Goal: Task Accomplishment & Management: Complete application form

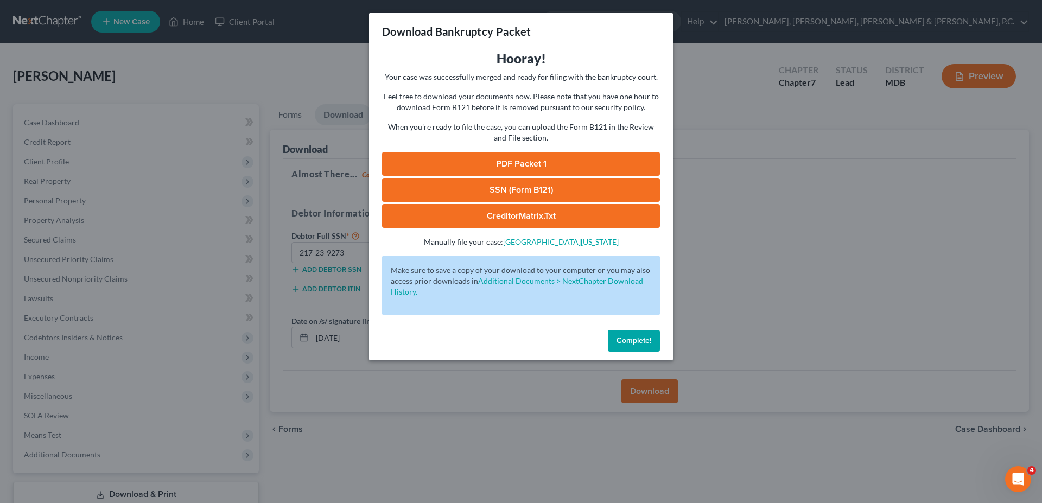
click at [626, 344] on span "Complete!" at bounding box center [633, 340] width 35 height 9
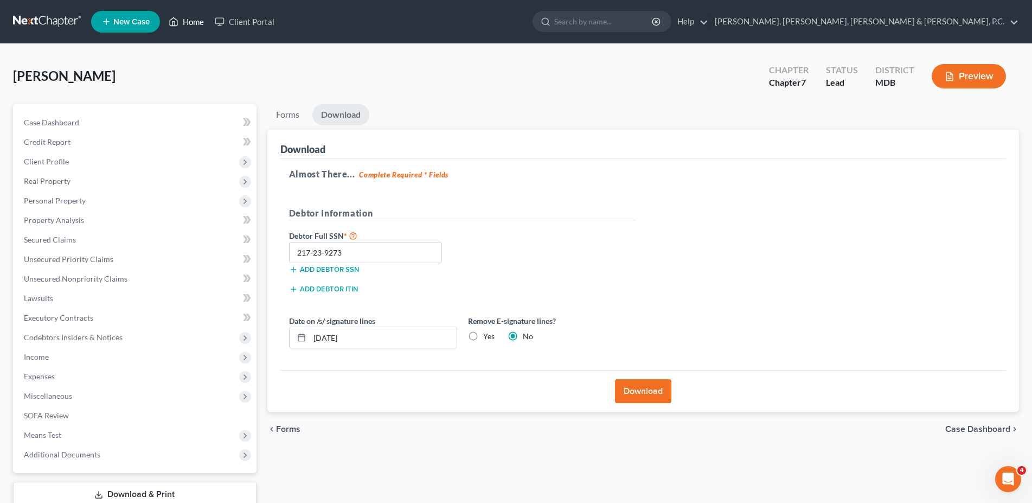
click at [185, 16] on link "Home" at bounding box center [186, 22] width 46 height 20
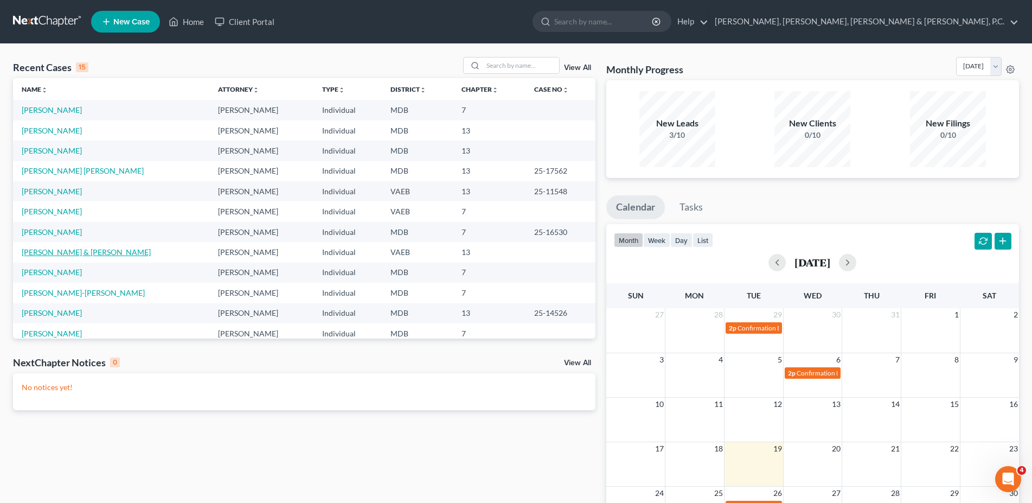
click at [60, 255] on link "[PERSON_NAME] & [PERSON_NAME]" at bounding box center [86, 251] width 129 height 9
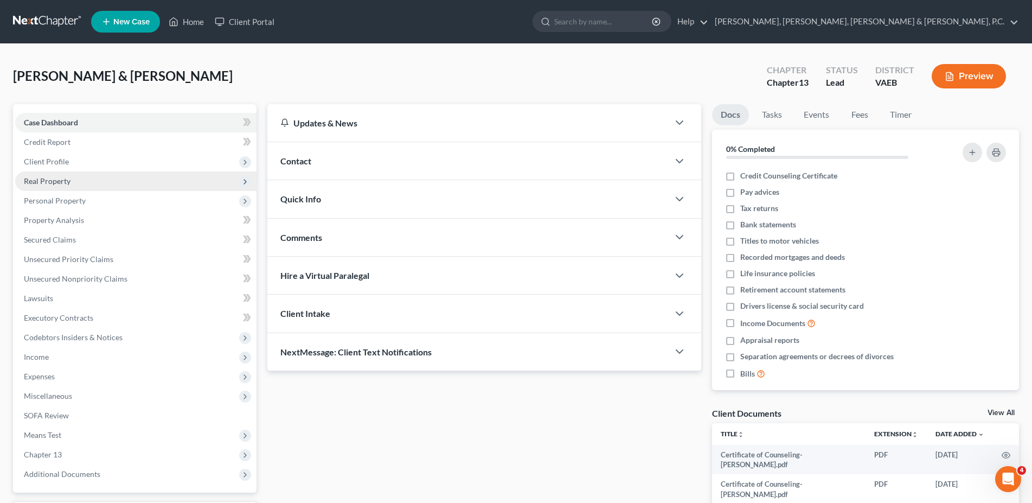
click at [73, 184] on span "Real Property" at bounding box center [135, 181] width 241 height 20
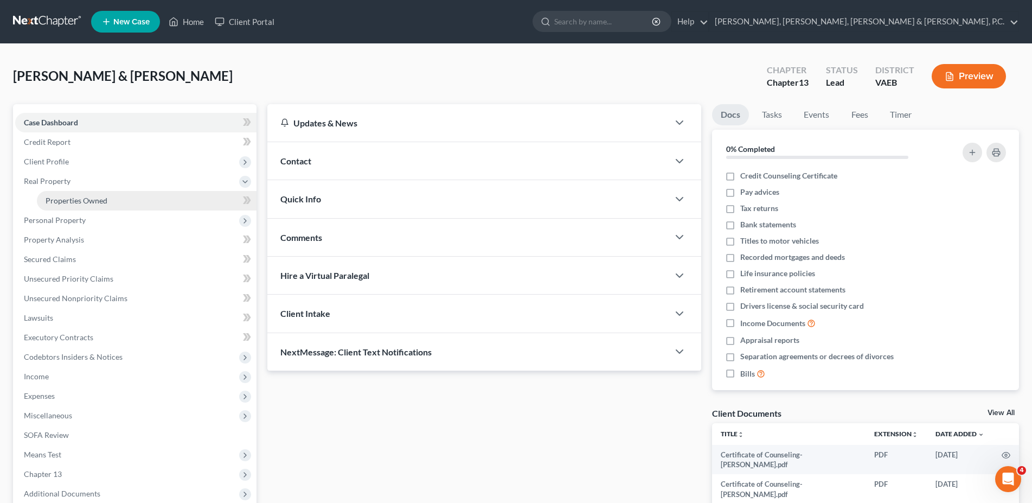
click at [66, 196] on span "Properties Owned" at bounding box center [77, 200] width 62 height 9
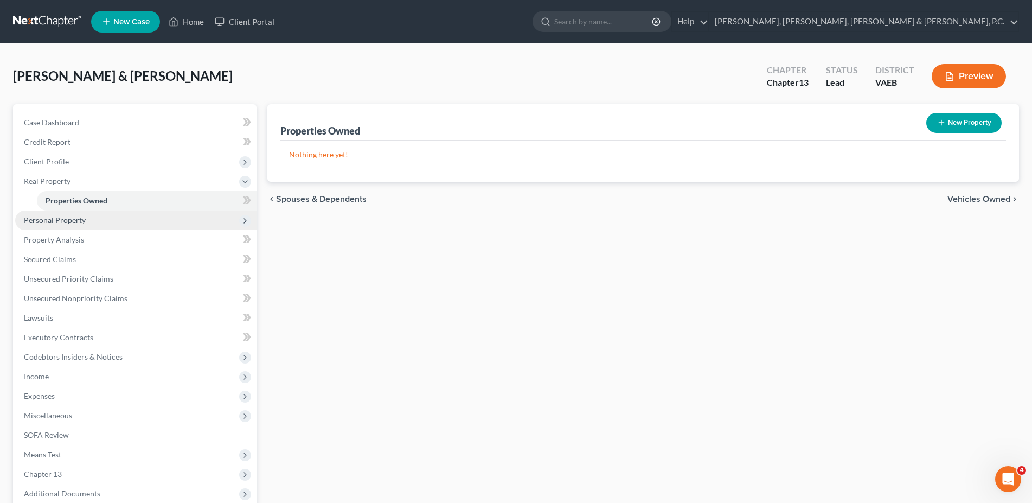
click at [75, 225] on span "Personal Property" at bounding box center [135, 220] width 241 height 20
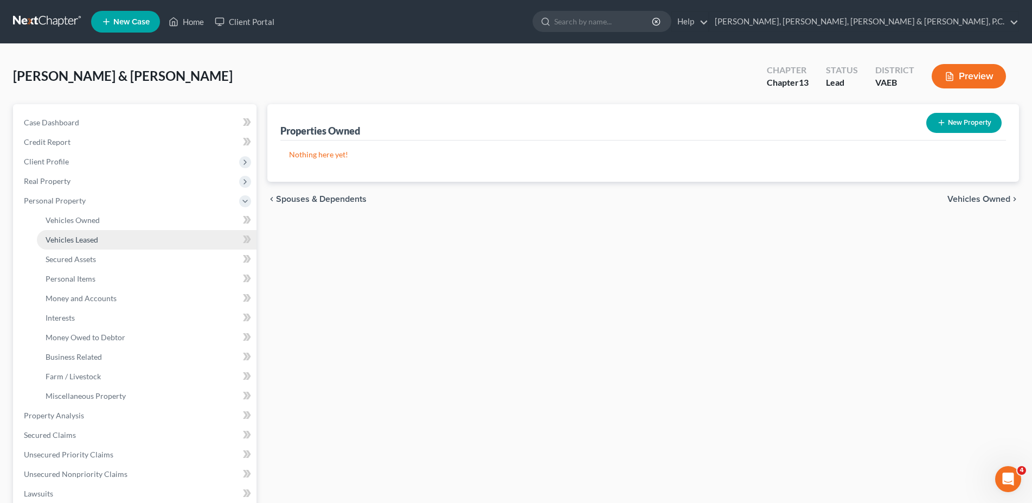
click at [74, 241] on span "Vehicles Leased" at bounding box center [72, 239] width 53 height 9
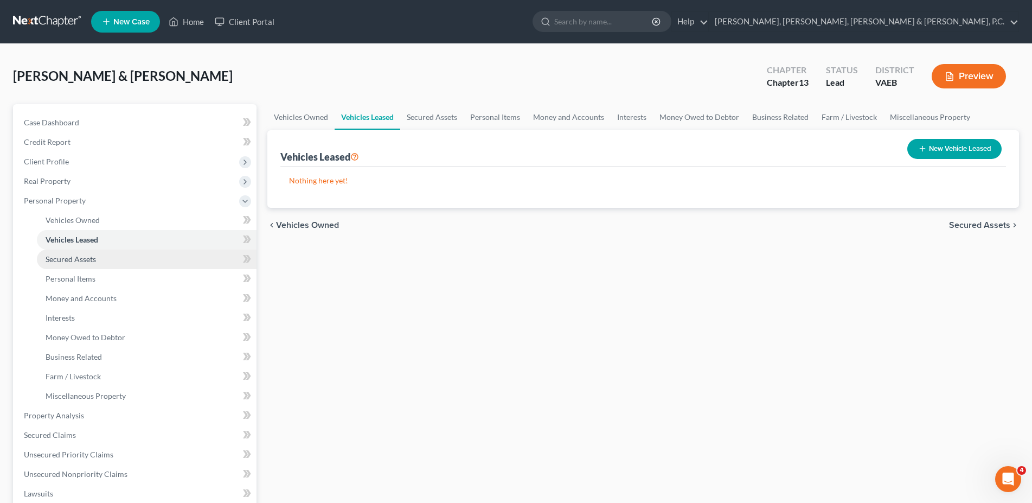
click at [75, 258] on span "Secured Assets" at bounding box center [71, 258] width 50 height 9
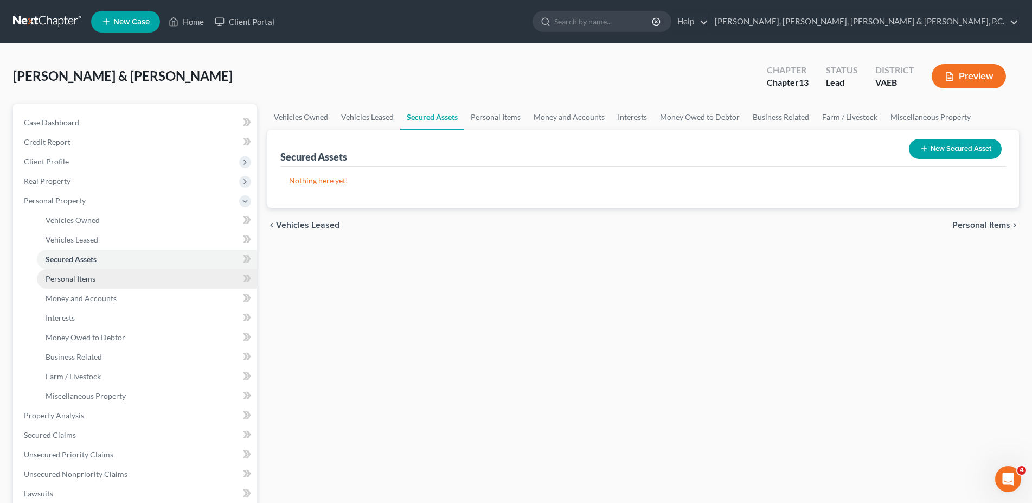
click at [75, 275] on span "Personal Items" at bounding box center [71, 278] width 50 height 9
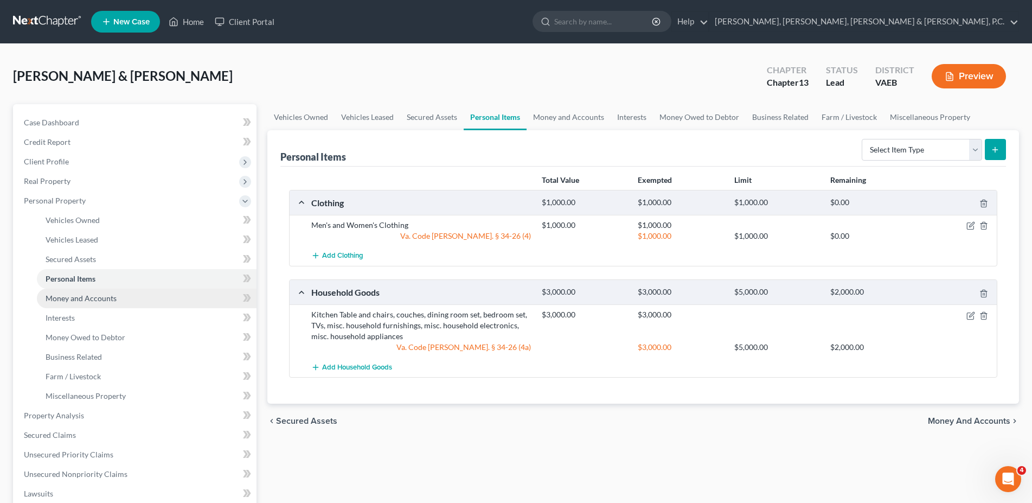
click at [75, 291] on link "Money and Accounts" at bounding box center [147, 299] width 220 height 20
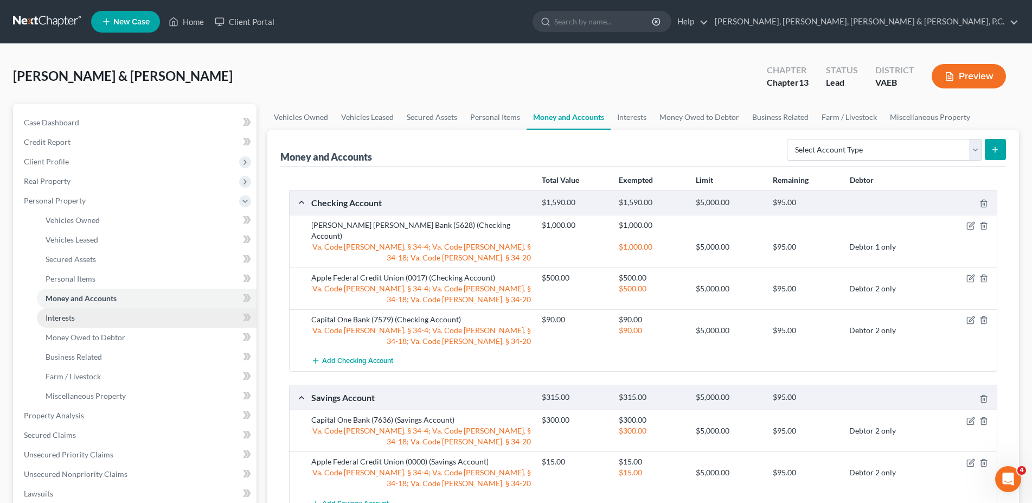
click at [82, 326] on link "Interests" at bounding box center [147, 318] width 220 height 20
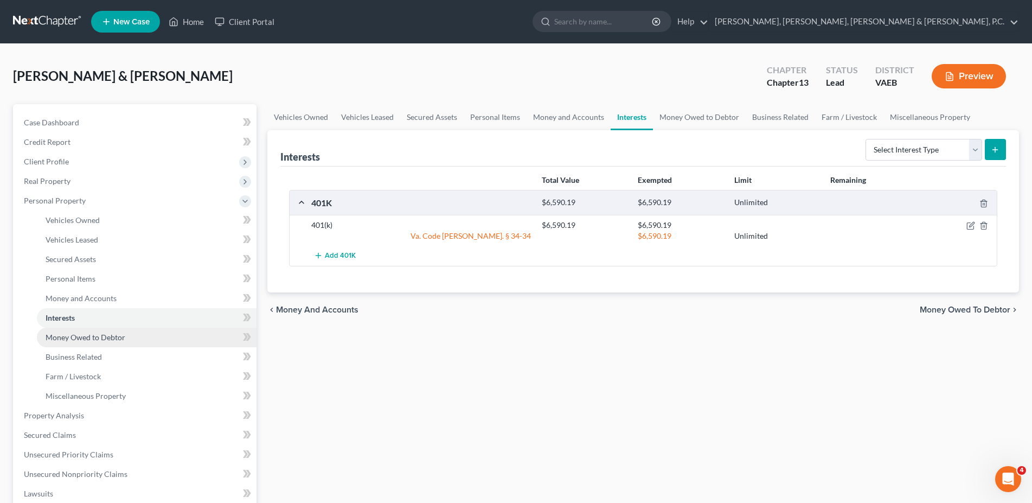
click at [80, 336] on span "Money Owed to Debtor" at bounding box center [86, 337] width 80 height 9
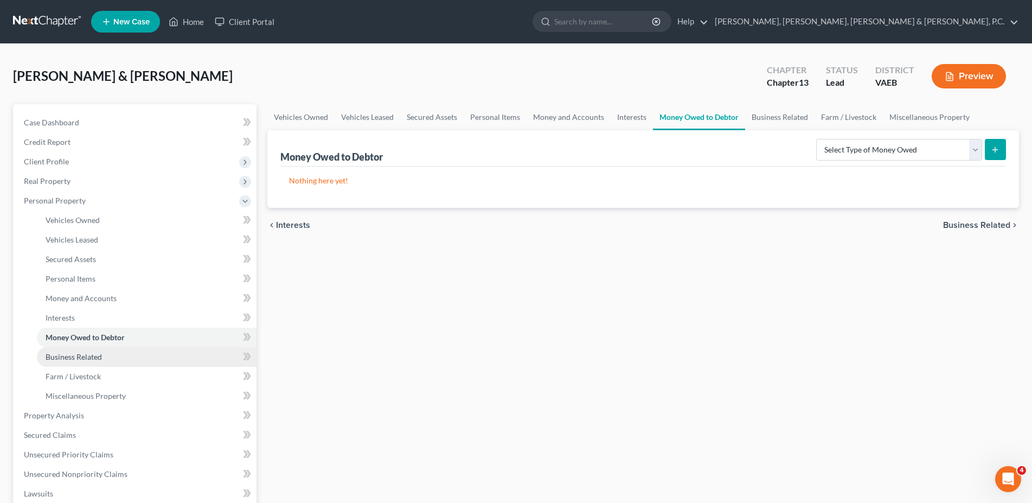
click at [80, 359] on span "Business Related" at bounding box center [74, 356] width 56 height 9
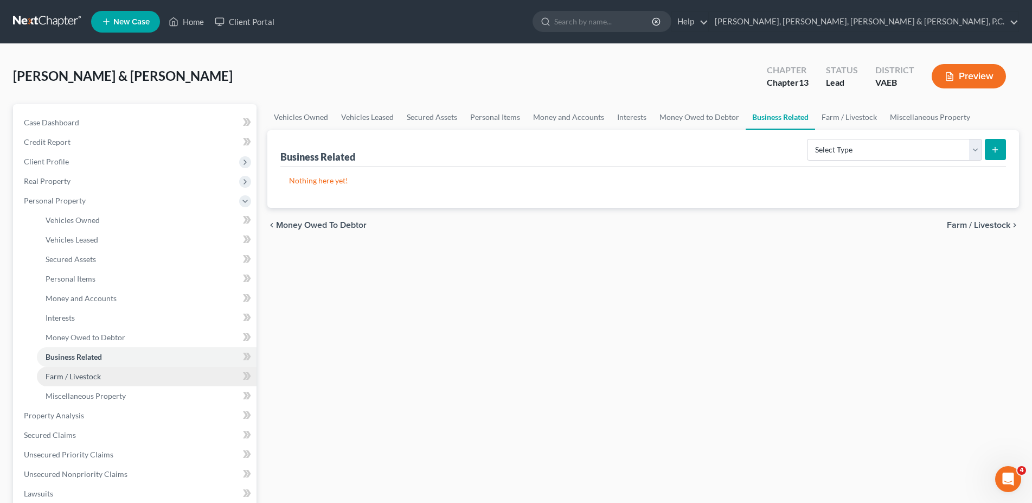
click at [81, 370] on link "Farm / Livestock" at bounding box center [147, 377] width 220 height 20
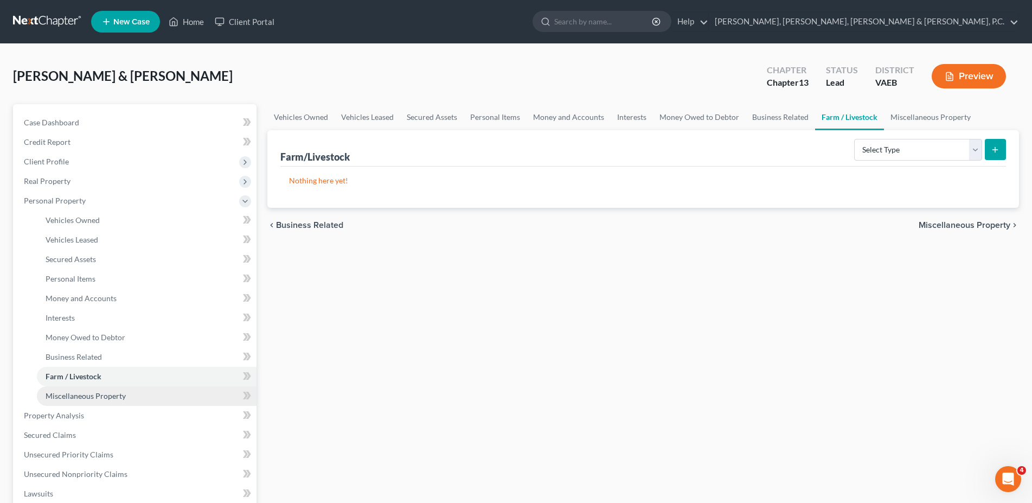
click at [95, 390] on link "Miscellaneous Property" at bounding box center [147, 396] width 220 height 20
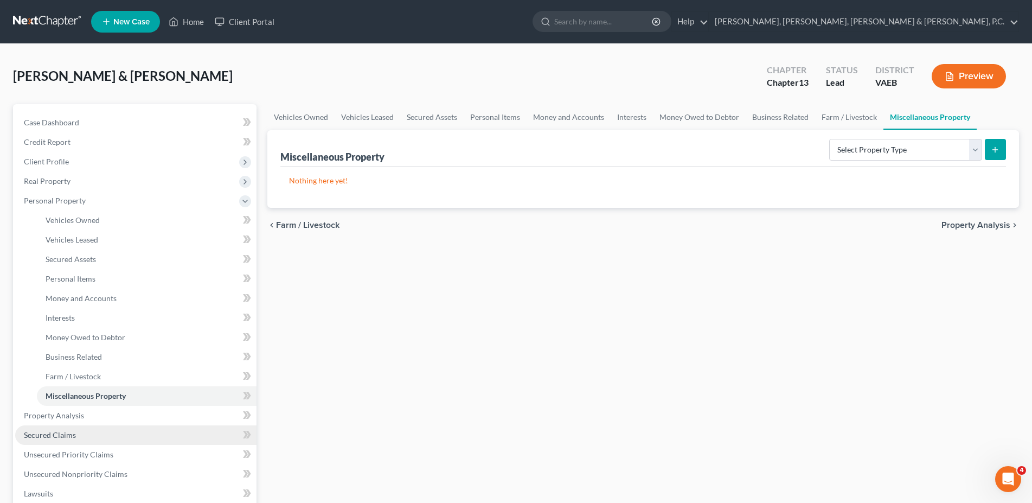
click at [72, 435] on span "Secured Claims" at bounding box center [50, 434] width 52 height 9
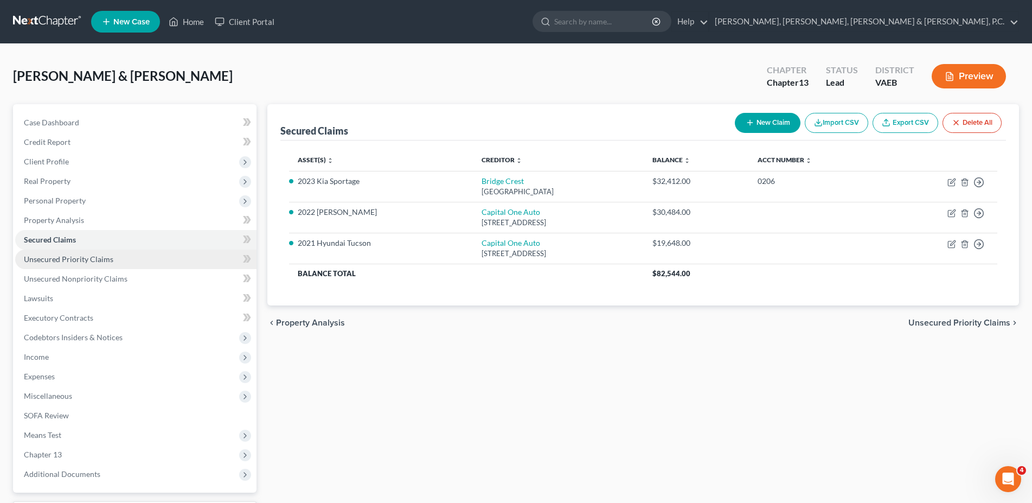
click at [44, 258] on span "Unsecured Priority Claims" at bounding box center [69, 258] width 90 height 9
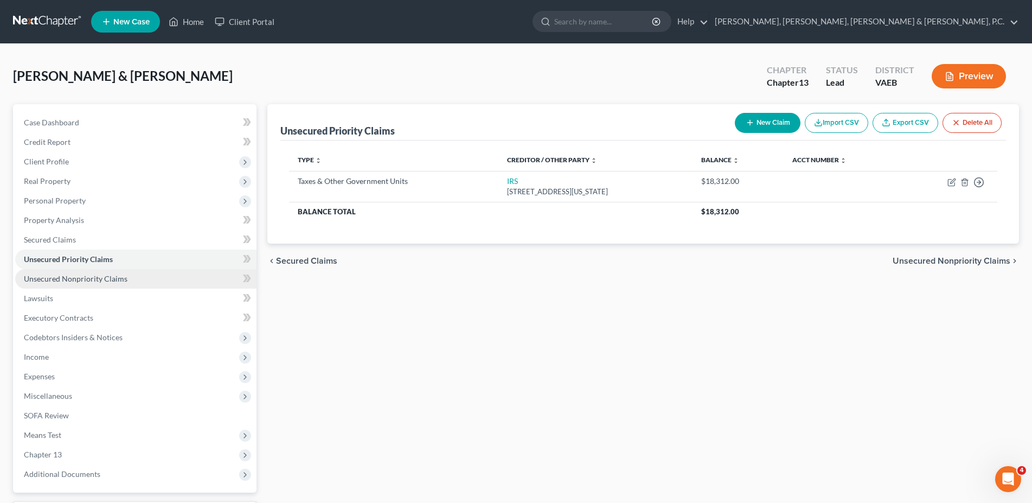
click at [44, 272] on link "Unsecured Nonpriority Claims" at bounding box center [135, 279] width 241 height 20
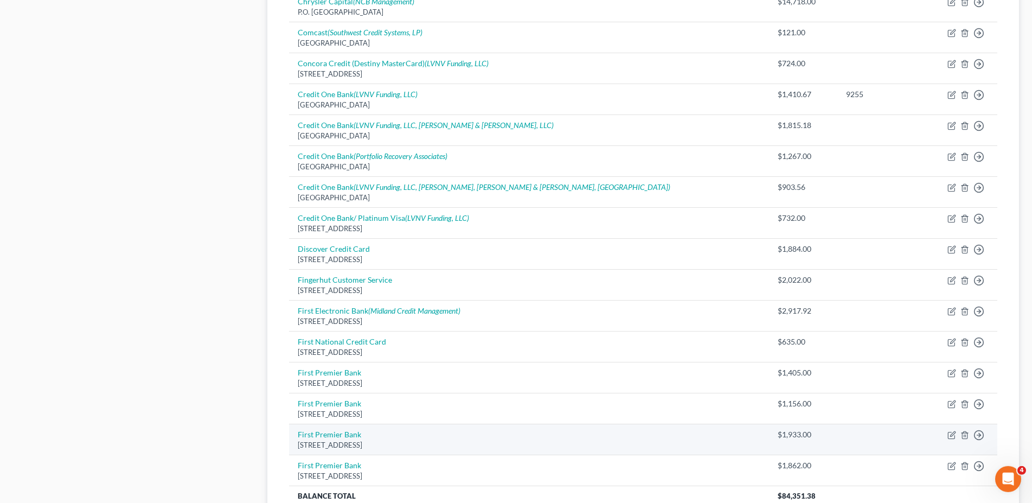
scroll to position [719, 0]
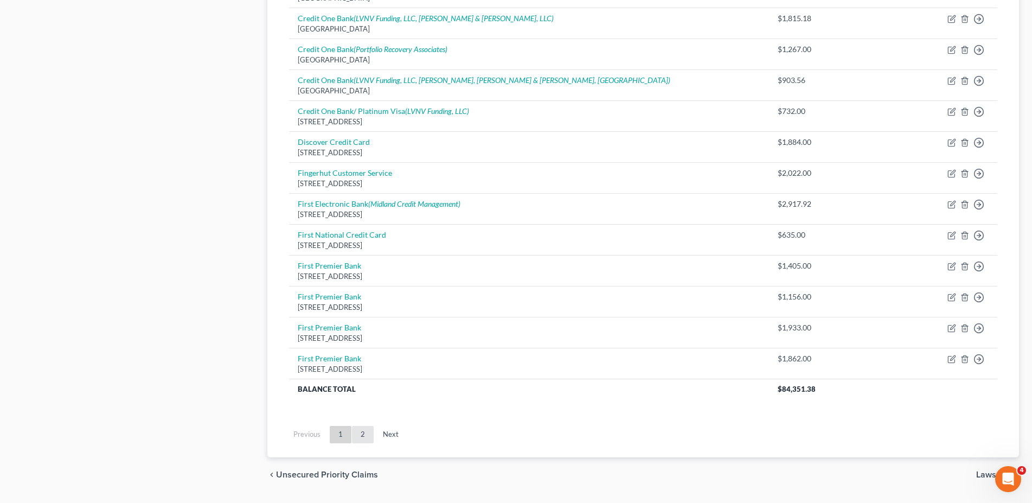
click at [367, 429] on link "2" at bounding box center [363, 434] width 22 height 17
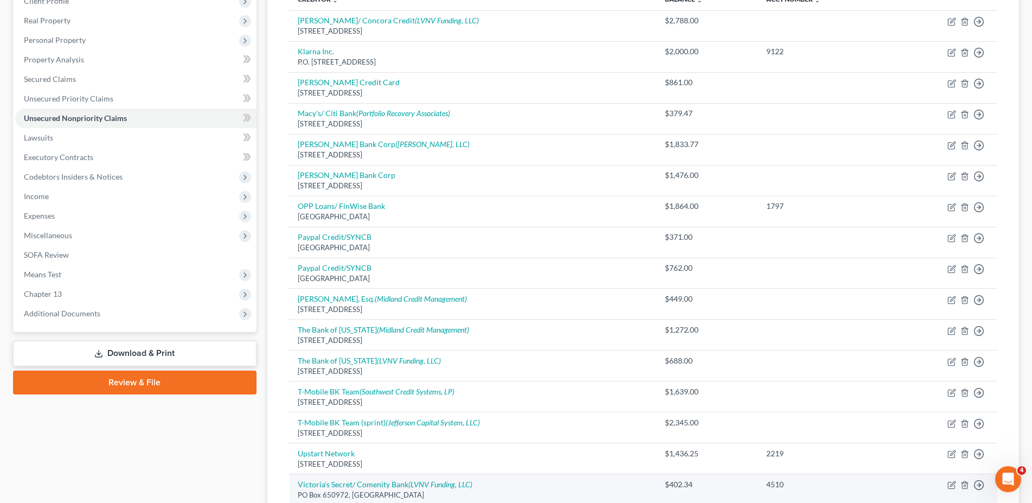
scroll to position [0, 0]
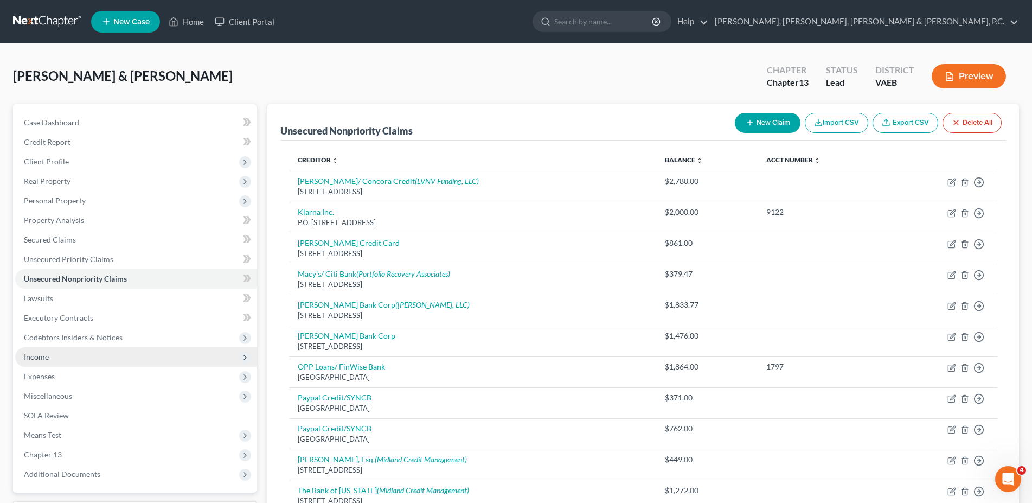
click at [54, 356] on span "Income" at bounding box center [135, 357] width 241 height 20
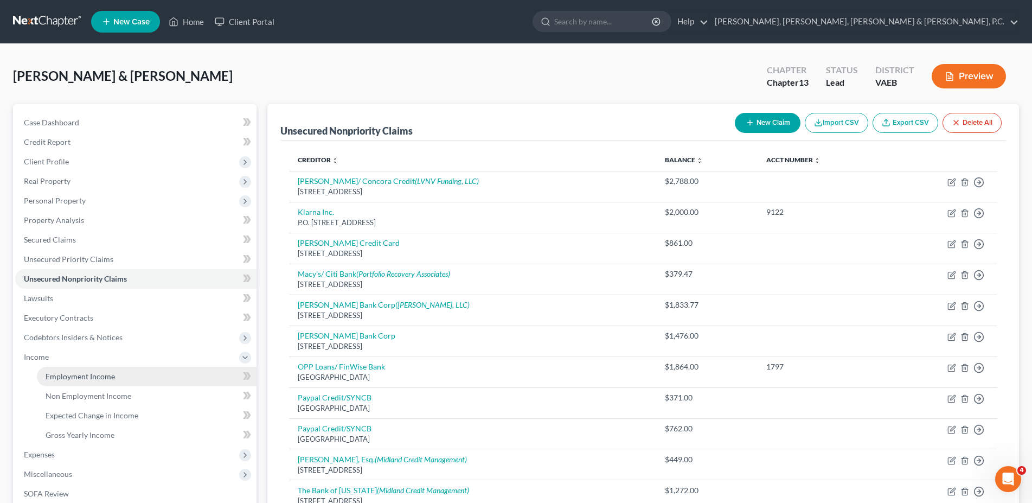
click at [58, 375] on span "Employment Income" at bounding box center [80, 376] width 69 height 9
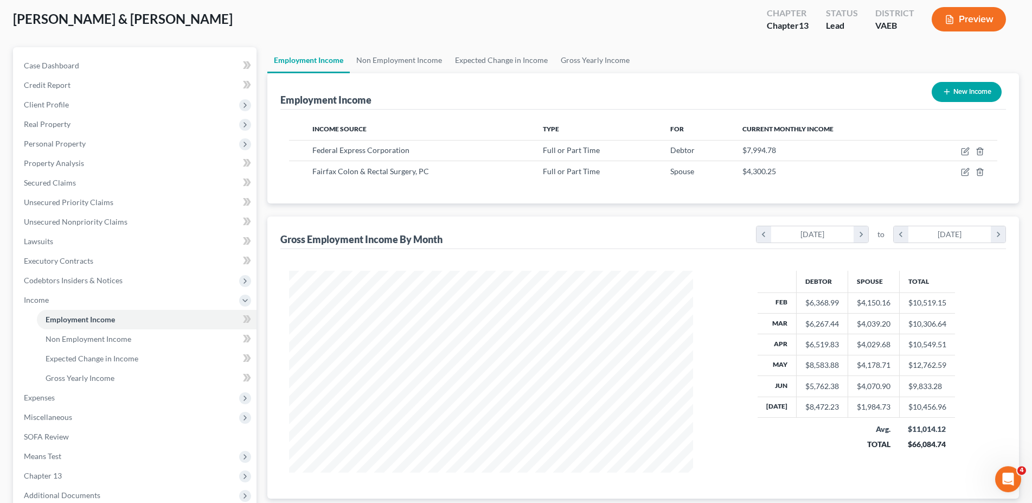
scroll to position [55, 0]
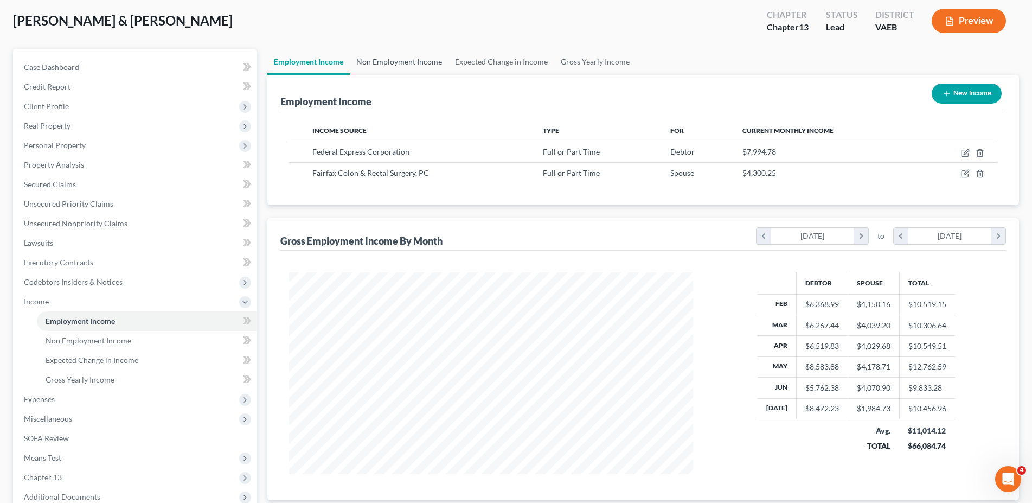
click at [400, 58] on link "Non Employment Income" at bounding box center [399, 62] width 99 height 26
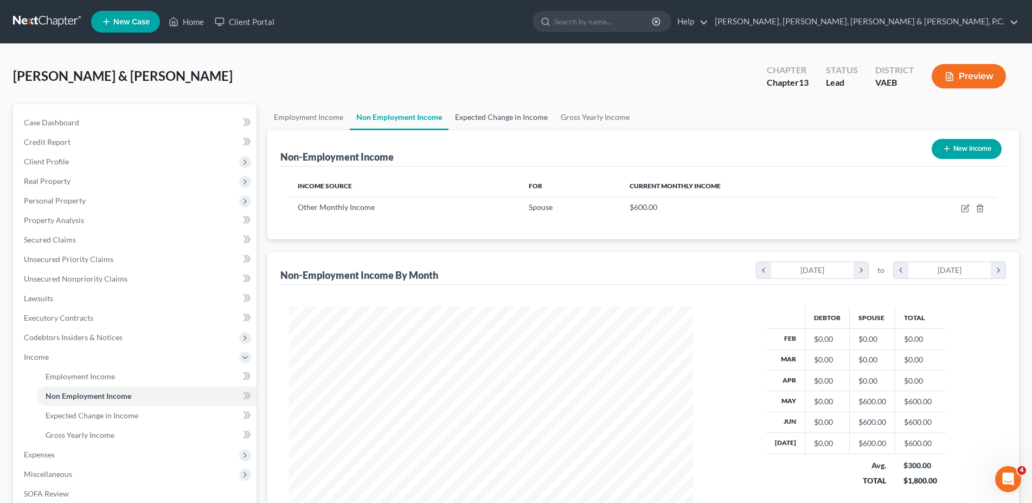
click at [488, 114] on link "Expected Change in Income" at bounding box center [502, 117] width 106 height 26
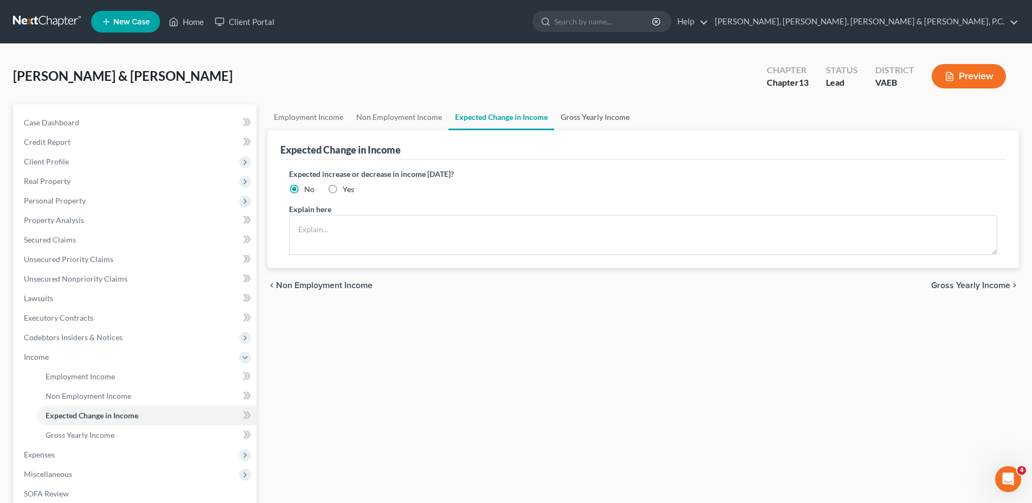
click at [608, 118] on link "Gross Yearly Income" at bounding box center [595, 117] width 82 height 26
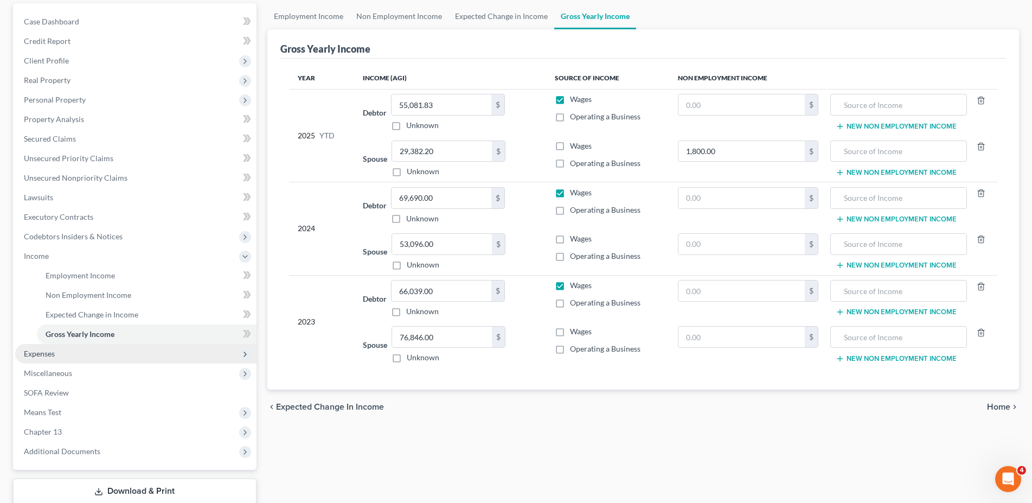
scroll to position [111, 0]
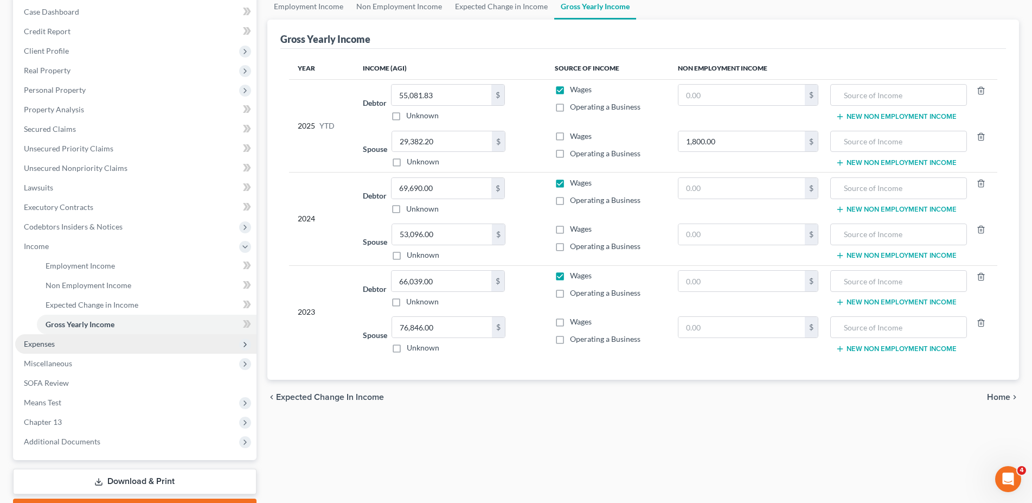
click at [53, 343] on span "Expenses" at bounding box center [39, 343] width 31 height 9
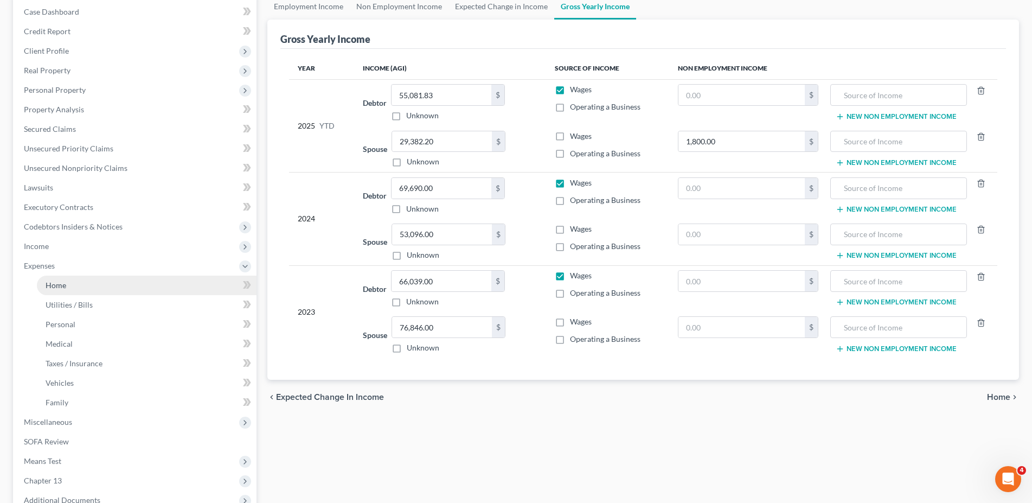
click at [56, 284] on span "Home" at bounding box center [56, 284] width 21 height 9
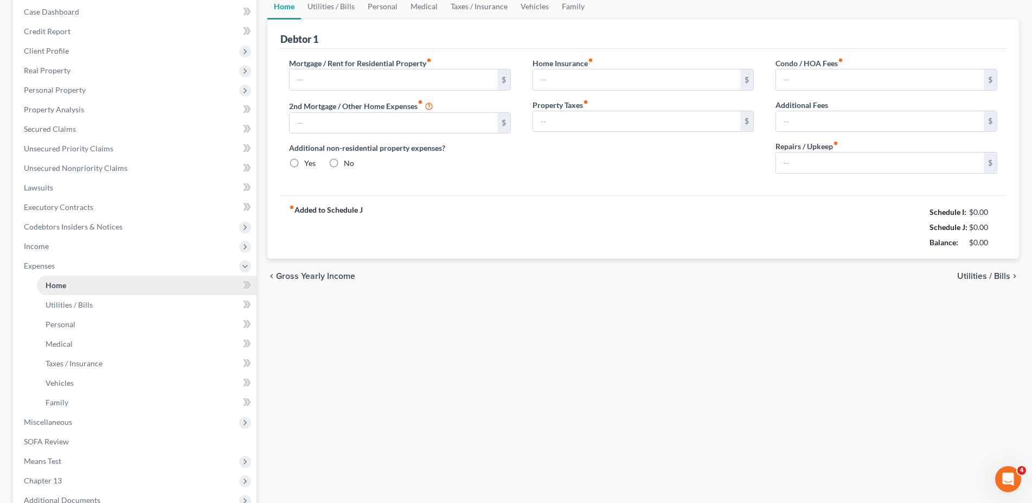
type input "1,836.00"
type input "0.00"
radio input "true"
type input "0.00"
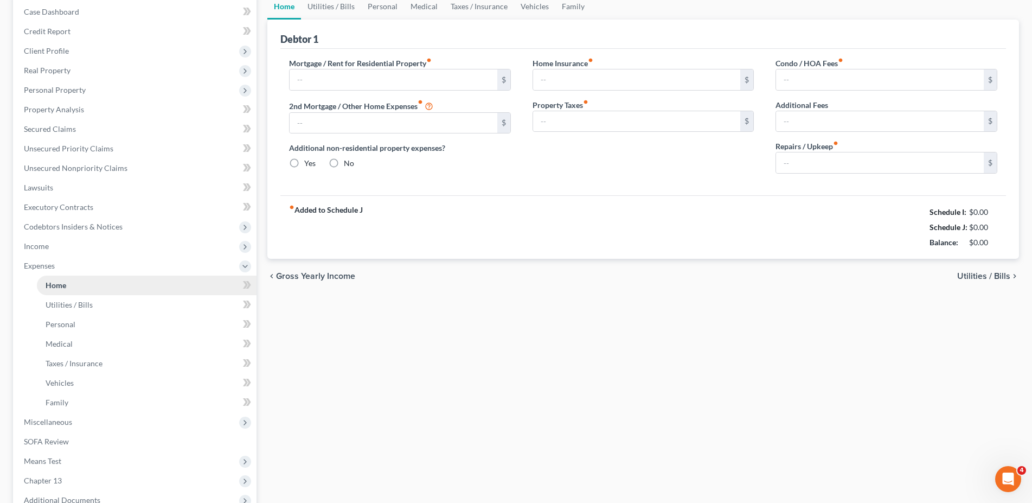
type input "0.00"
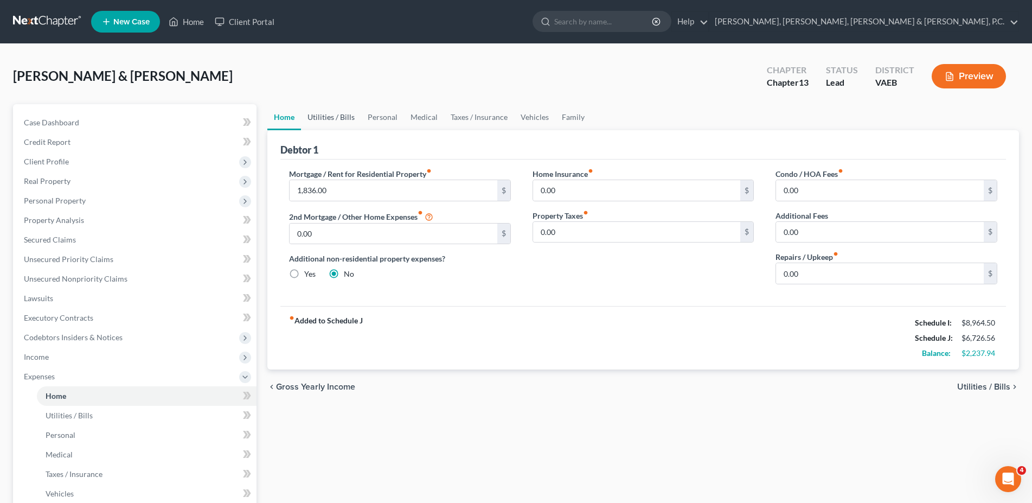
click at [331, 125] on link "Utilities / Bills" at bounding box center [331, 117] width 60 height 26
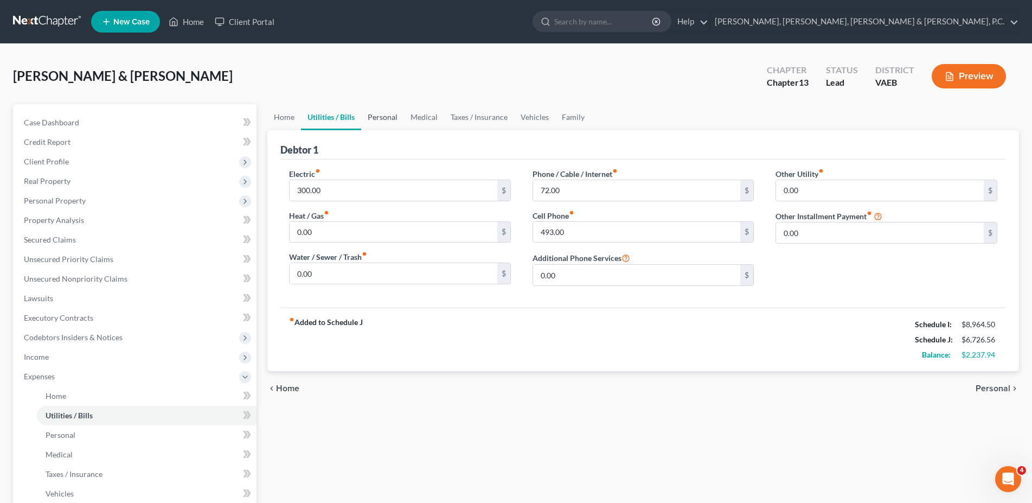
click at [388, 119] on link "Personal" at bounding box center [382, 117] width 43 height 26
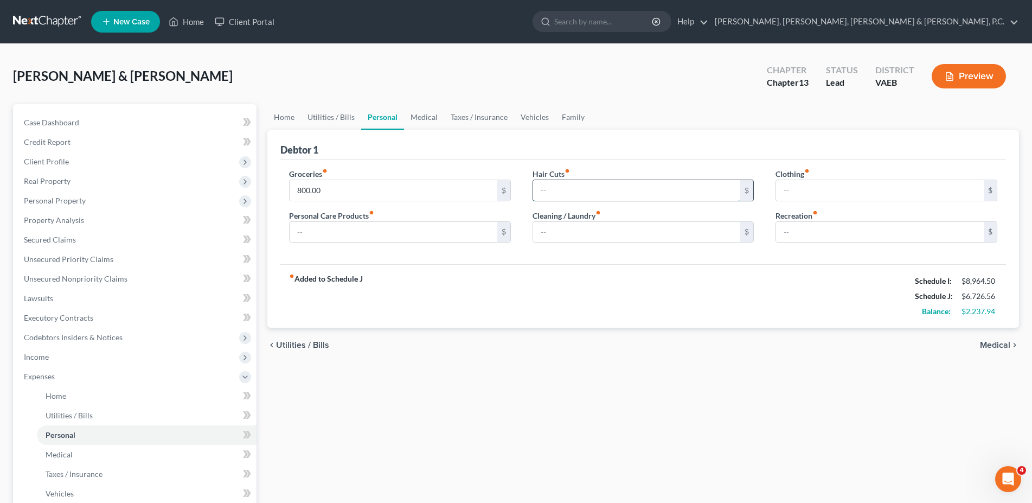
click at [569, 197] on input "text" at bounding box center [637, 190] width 208 height 21
type input "50"
click at [842, 194] on input "text" at bounding box center [880, 190] width 208 height 21
type input "100"
click at [414, 233] on input "text" at bounding box center [394, 232] width 208 height 21
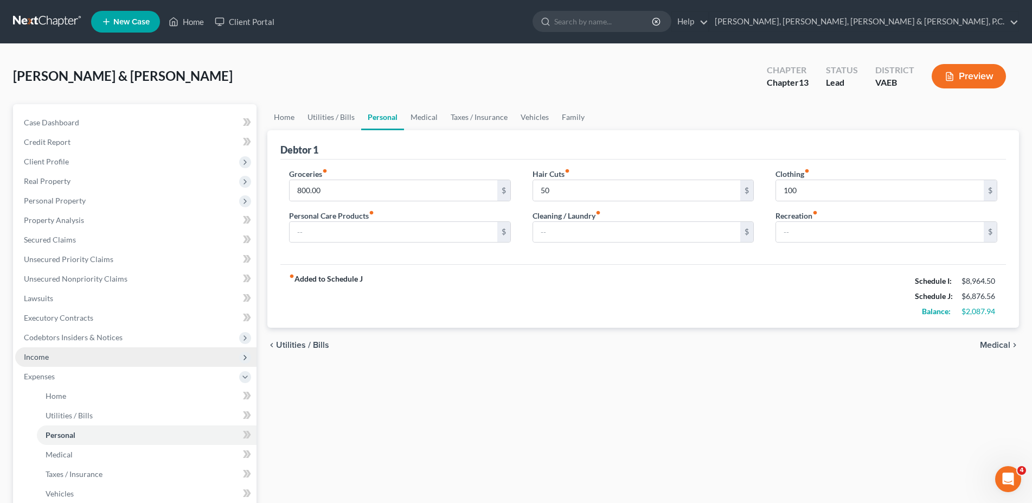
click at [45, 353] on span "Income" at bounding box center [36, 356] width 25 height 9
click at [55, 356] on span "Income" at bounding box center [135, 357] width 241 height 20
click at [34, 356] on span "Income" at bounding box center [36, 356] width 25 height 9
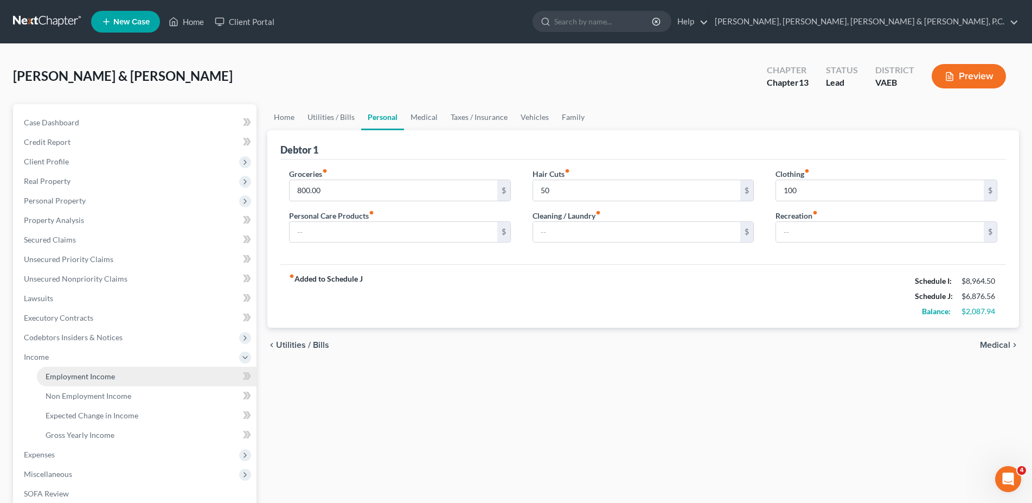
click at [59, 375] on span "Employment Income" at bounding box center [80, 376] width 69 height 9
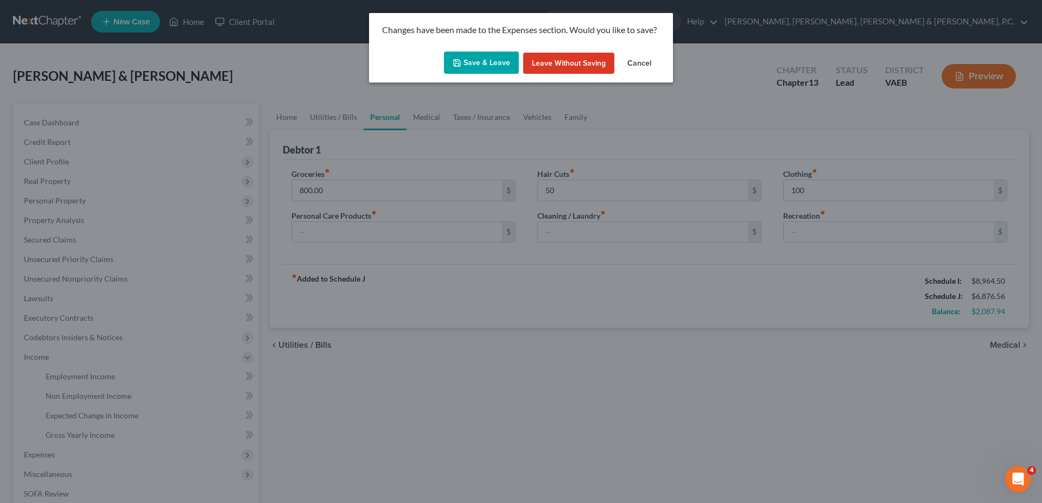
click at [484, 58] on button "Save & Leave" at bounding box center [481, 63] width 75 height 23
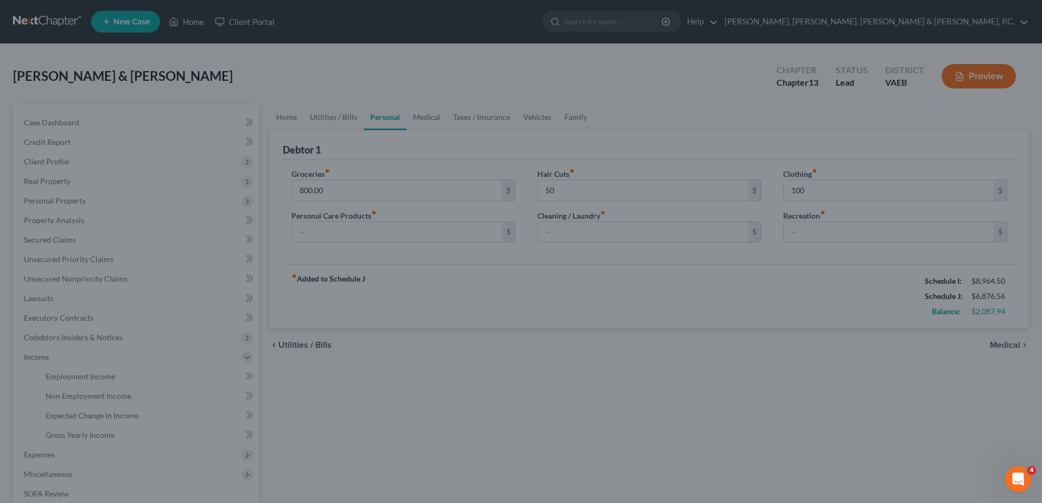
type input "50.00"
type input "100.00"
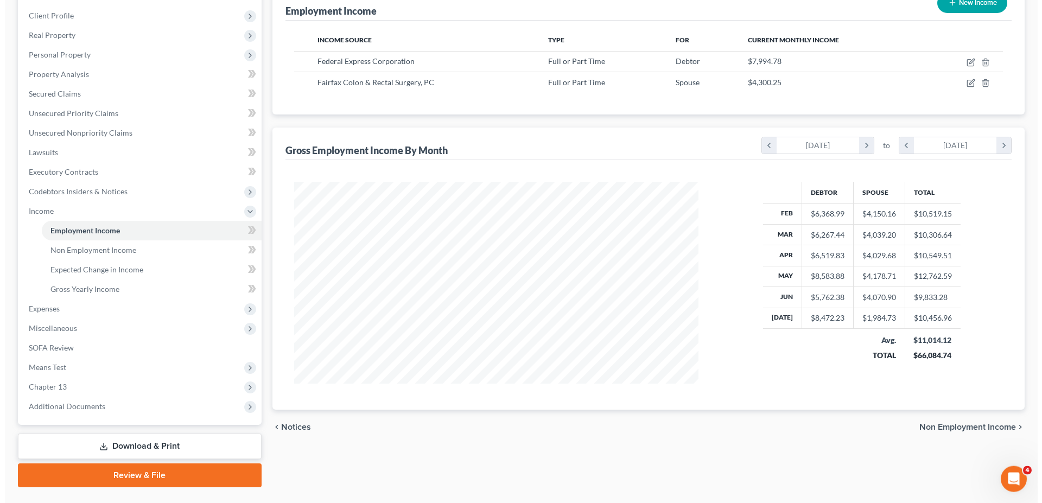
scroll to position [166, 0]
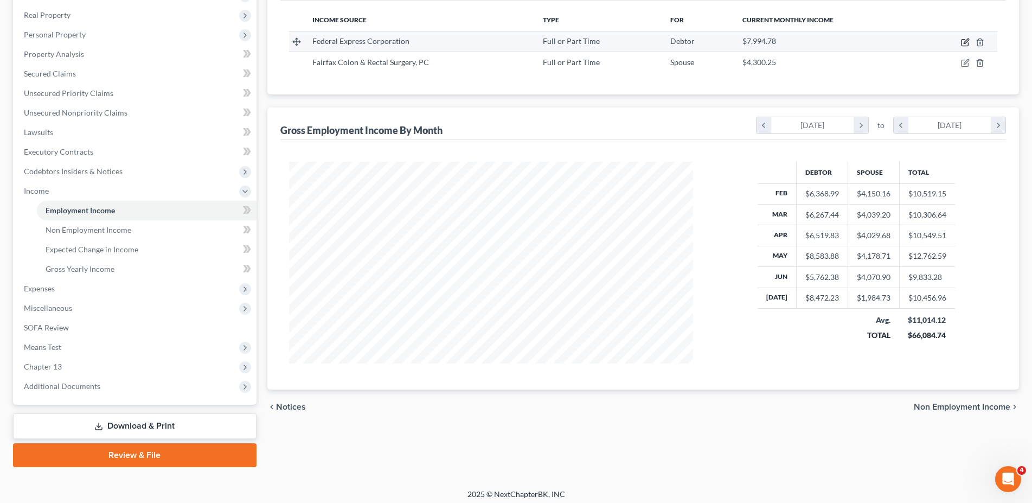
click at [964, 39] on icon "button" at bounding box center [965, 42] width 9 height 9
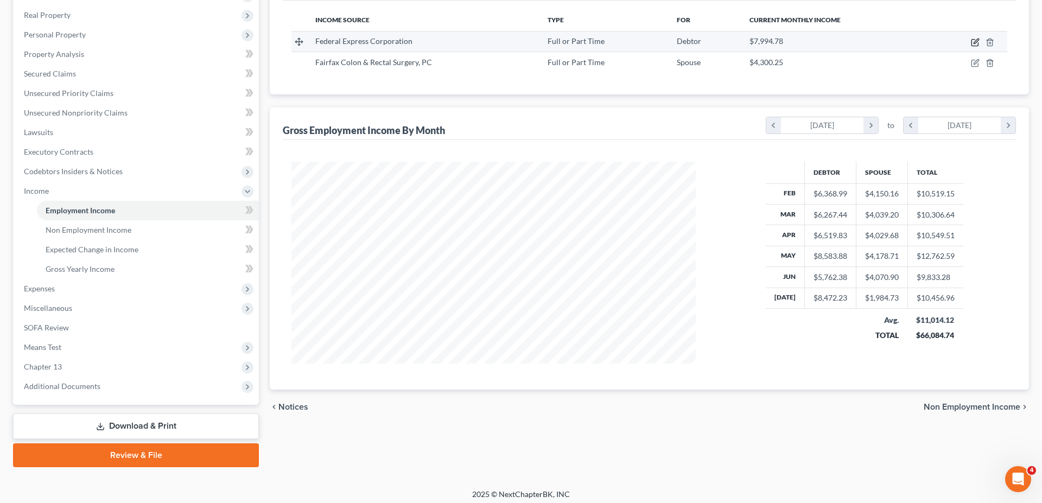
select select "0"
select select "48"
select select "3"
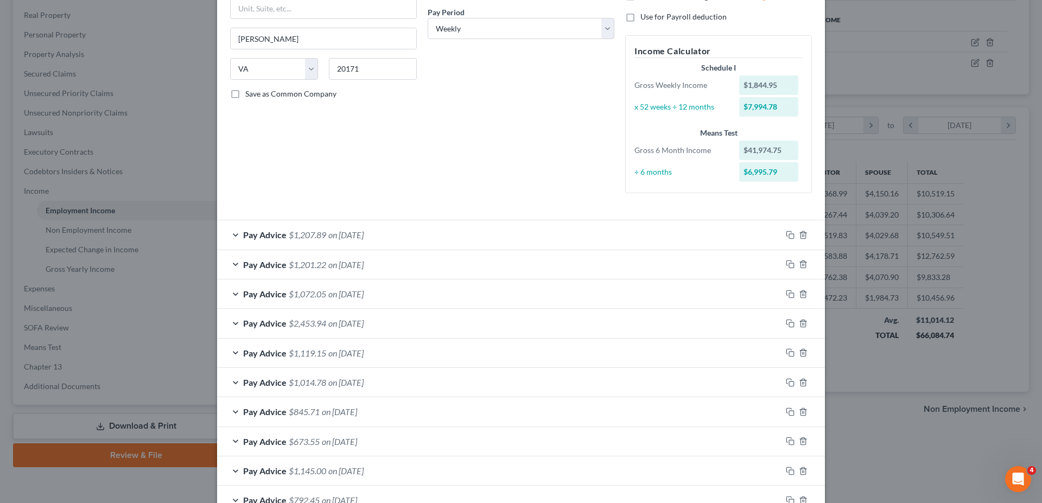
click at [231, 235] on div "Pay Advice $1,207.89 on [DATE]" at bounding box center [499, 234] width 564 height 29
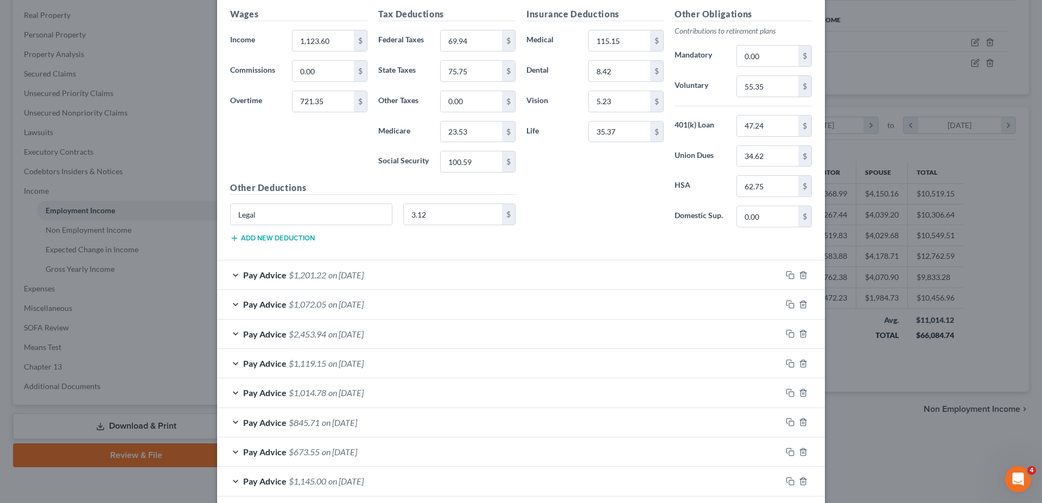
scroll to position [498, 0]
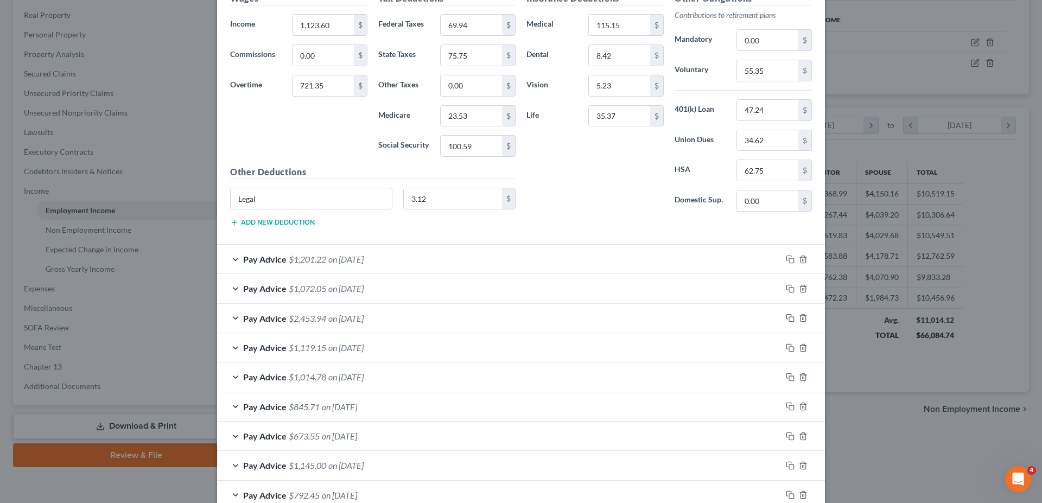
click at [231, 259] on div "Pay Advice $1,201.22 on [DATE]" at bounding box center [499, 259] width 564 height 29
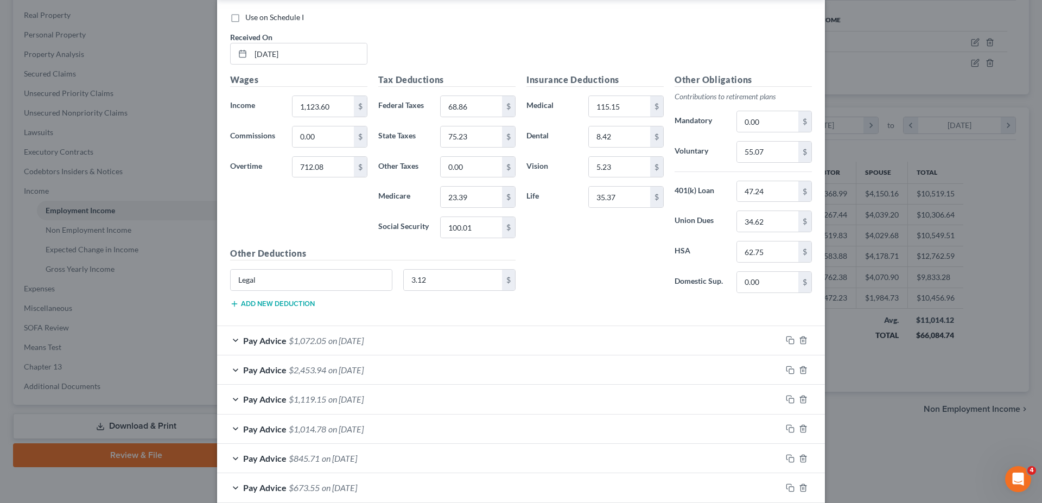
scroll to position [830, 0]
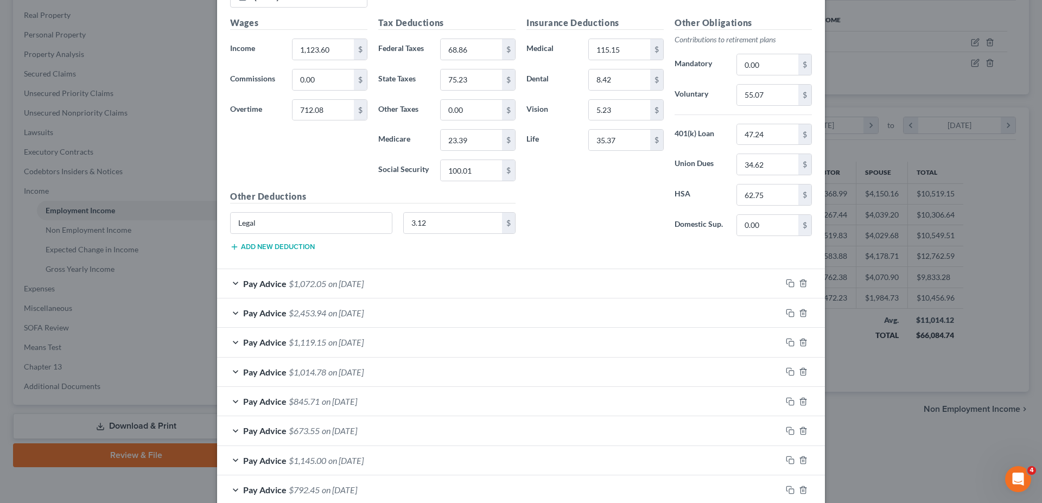
click at [232, 285] on div "Pay Advice $1,072.05 on [DATE]" at bounding box center [499, 283] width 564 height 29
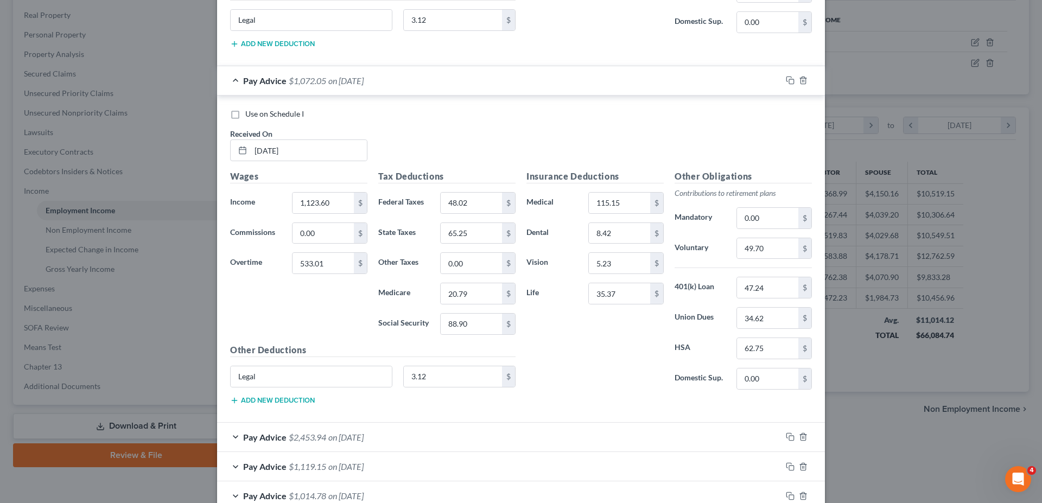
scroll to position [1051, 0]
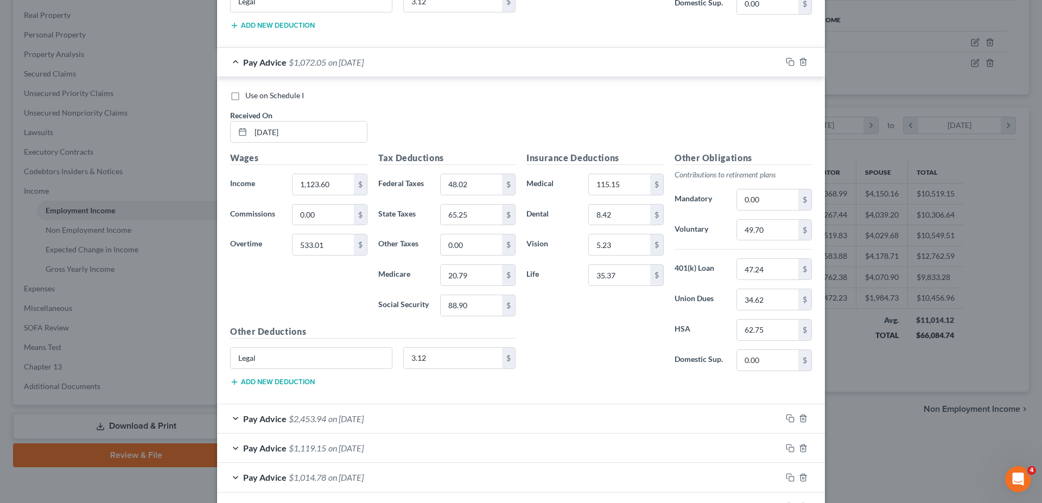
click at [244, 423] on span "Pay Advice" at bounding box center [264, 418] width 43 height 10
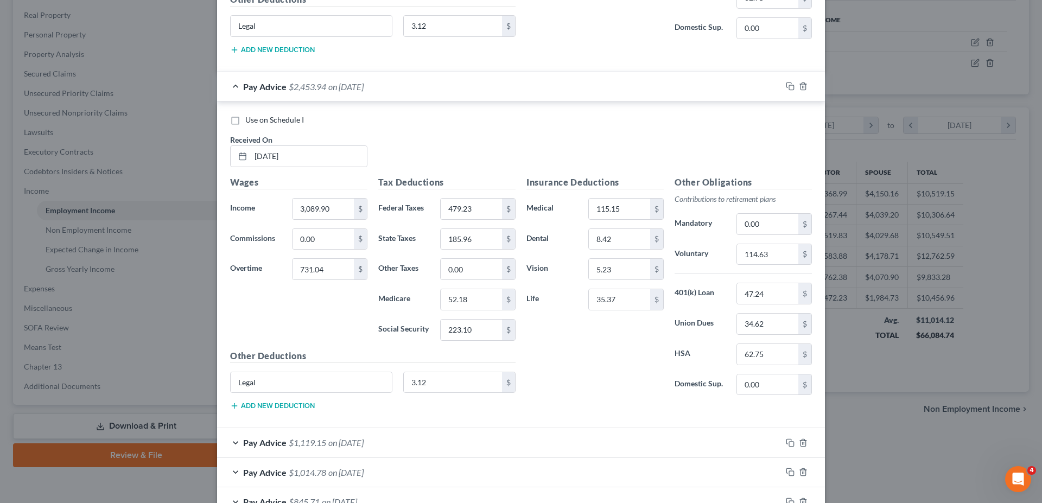
scroll to position [1439, 0]
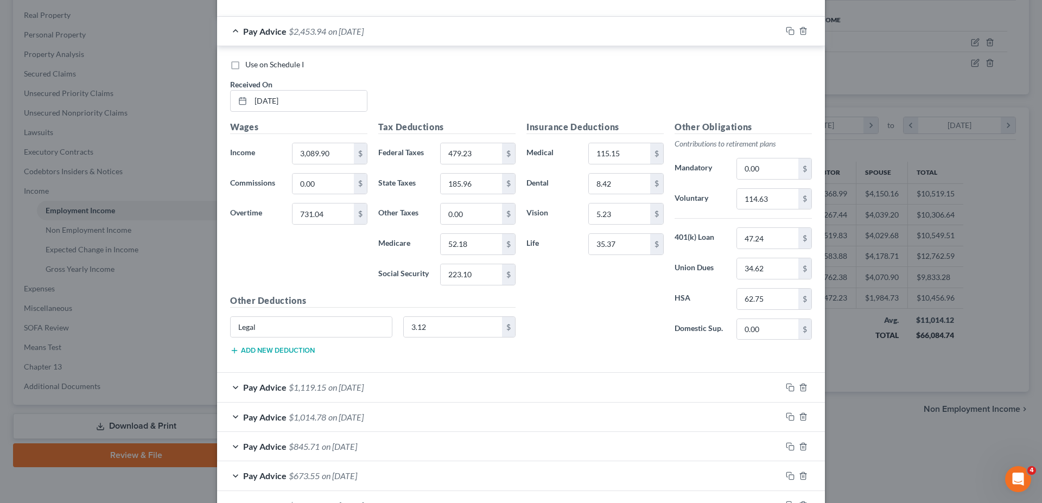
click at [230, 393] on div "Pay Advice $1,119.15 on [DATE]" at bounding box center [499, 387] width 564 height 29
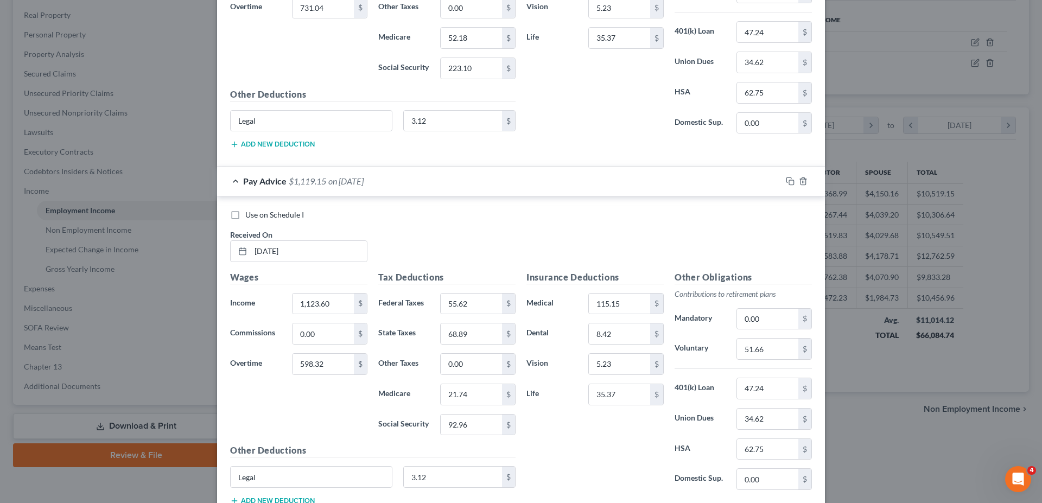
scroll to position [1660, 0]
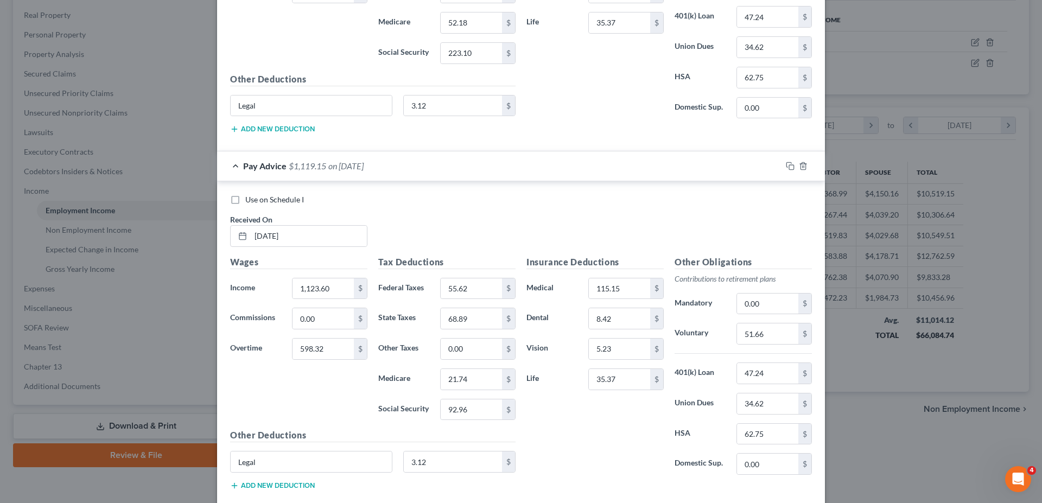
click at [872, 248] on div "Edit Income Source × Employment Type * Select Full or [DEMOGRAPHIC_DATA] Employ…" at bounding box center [521, 251] width 1042 height 503
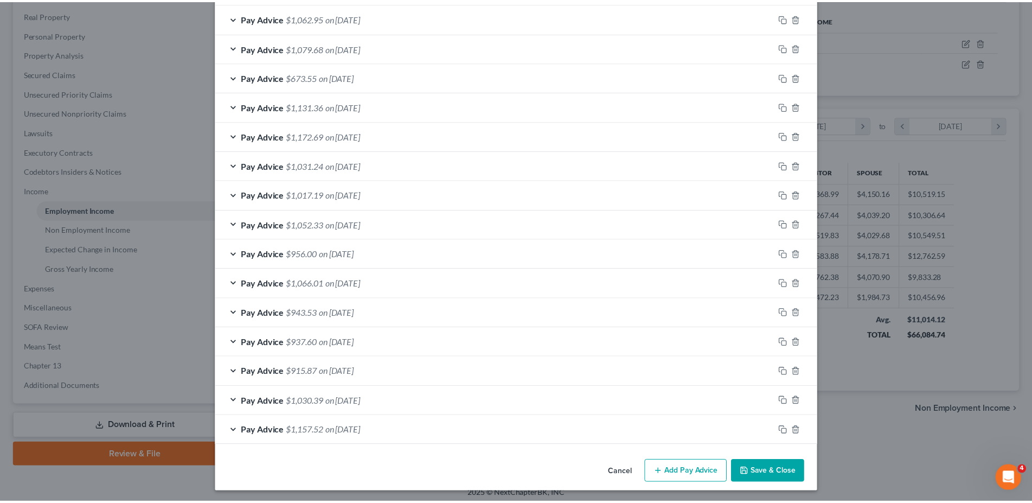
scroll to position [2550, 0]
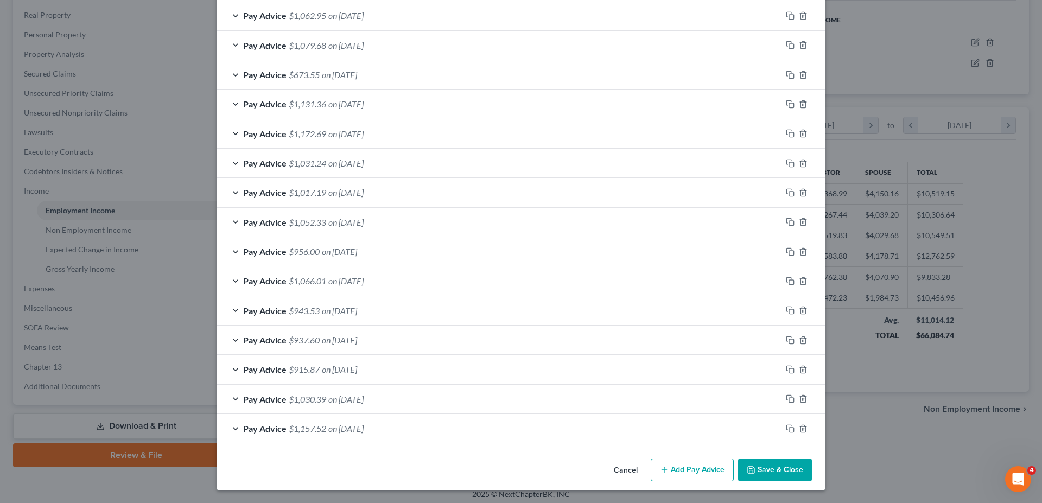
click at [777, 468] on button "Save & Close" at bounding box center [775, 469] width 74 height 23
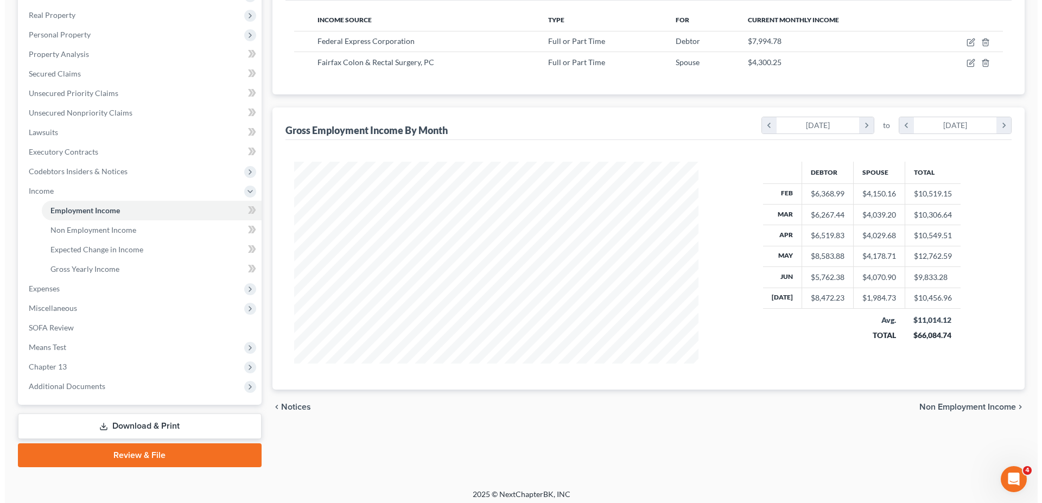
scroll to position [0, 0]
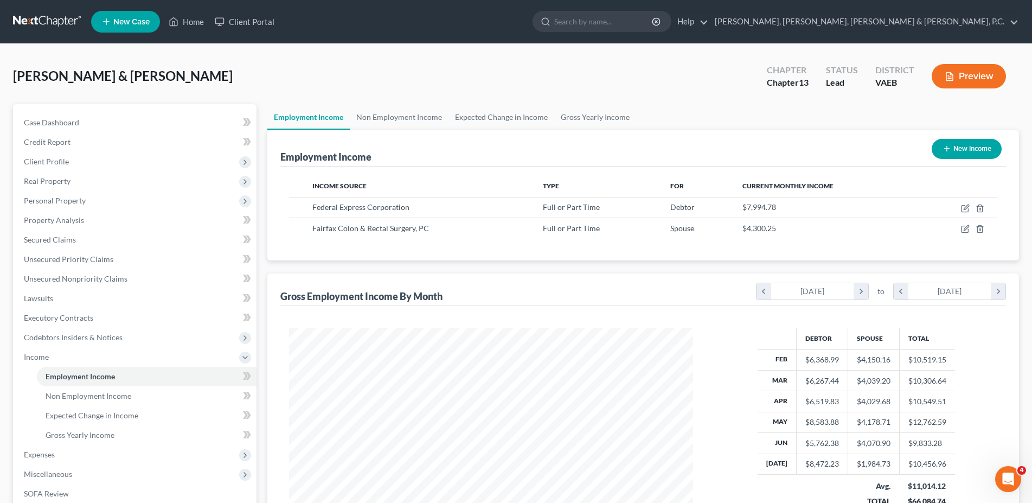
click at [959, 82] on button "Preview" at bounding box center [969, 76] width 74 height 24
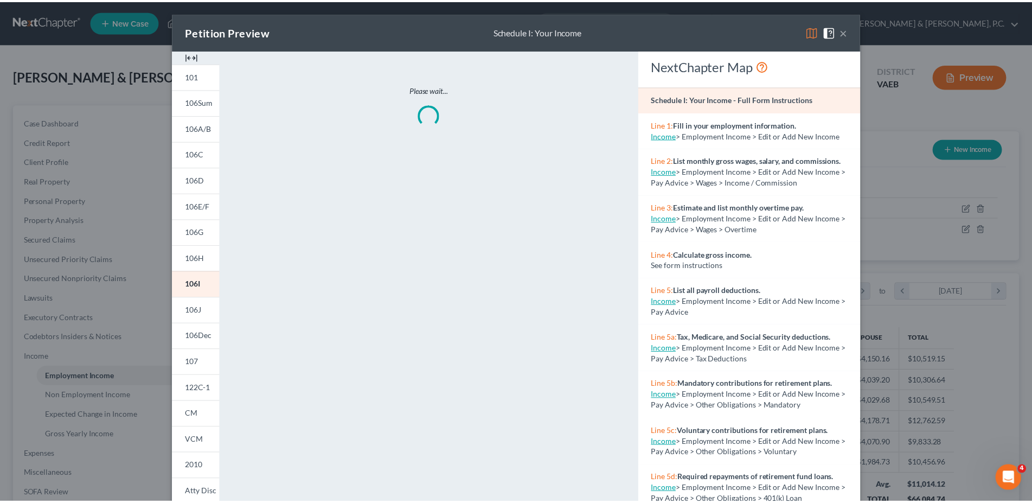
scroll to position [204, 430]
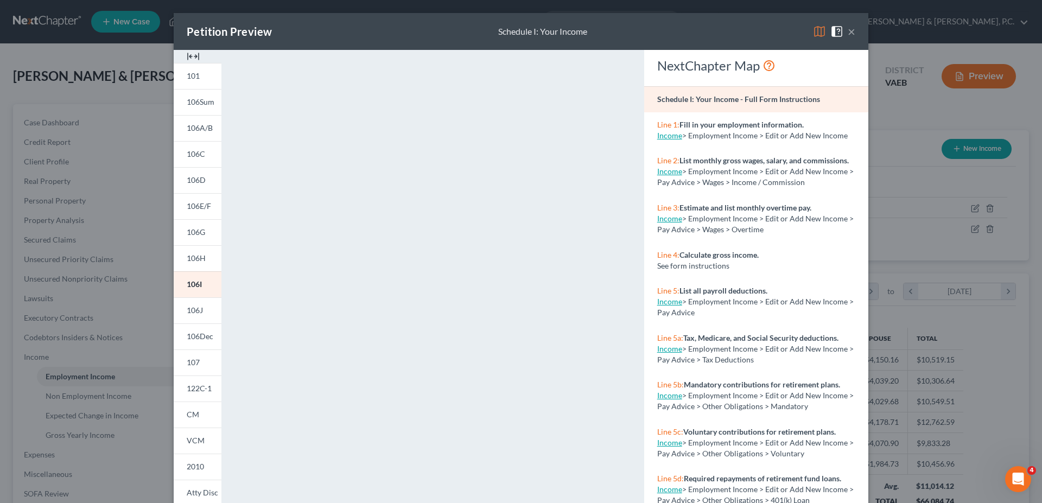
click at [907, 197] on div "Petition Preview Schedule I: Your Income × 101 106Sum 106A/B 106C 106D 106E/F 1…" at bounding box center [521, 251] width 1042 height 503
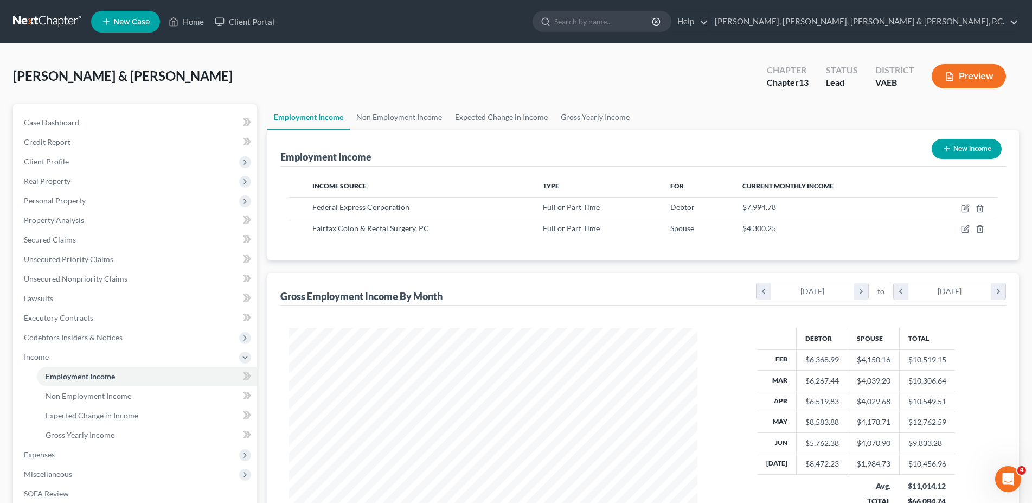
scroll to position [542316, 542092]
click at [47, 451] on span "Expenses" at bounding box center [39, 454] width 31 height 9
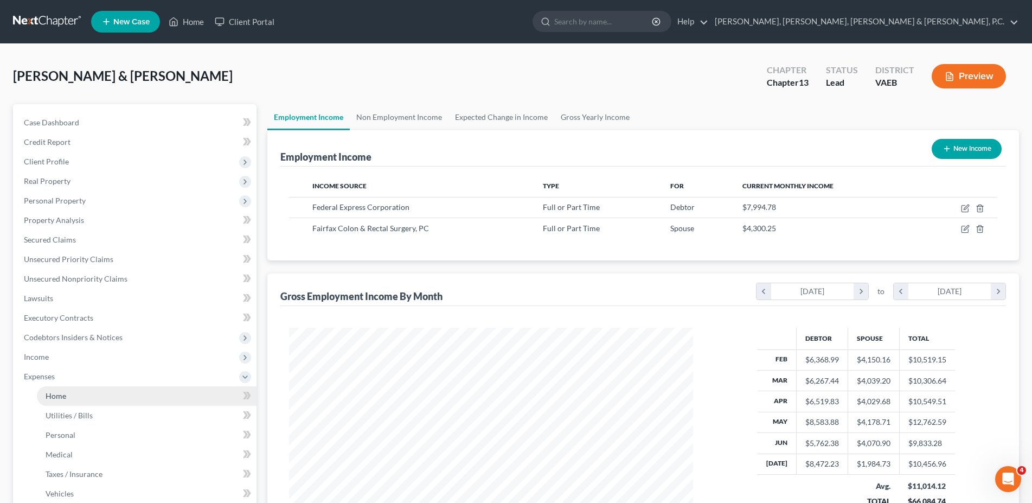
click at [64, 396] on span "Home" at bounding box center [56, 395] width 21 height 9
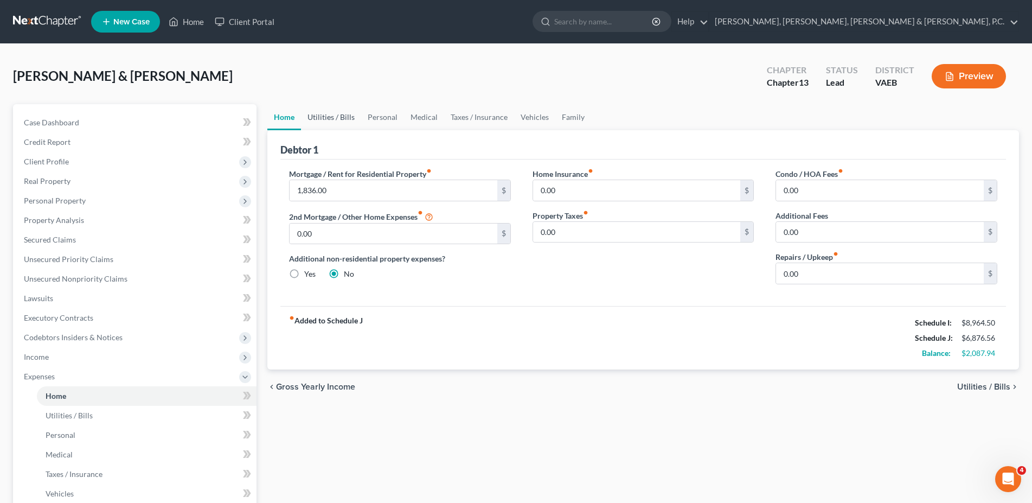
click at [334, 120] on link "Utilities / Bills" at bounding box center [331, 117] width 60 height 26
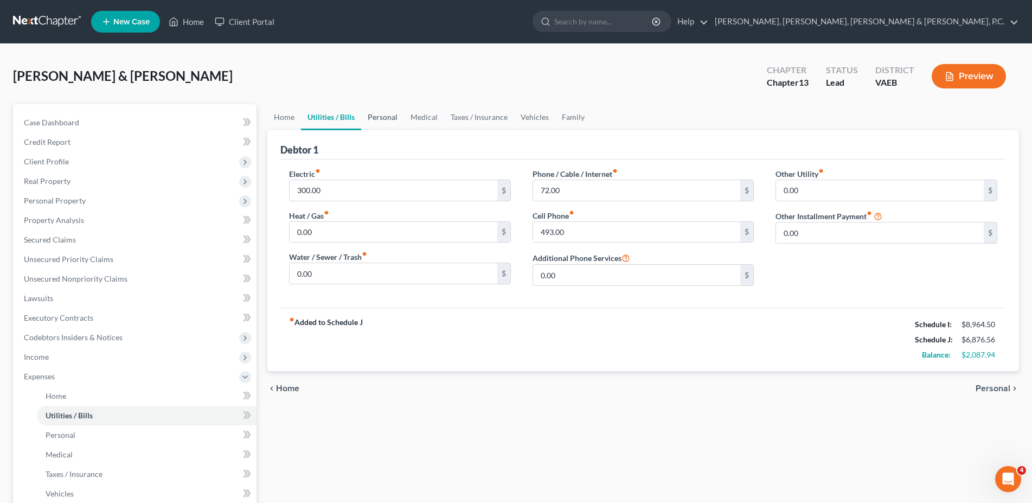
click at [391, 112] on link "Personal" at bounding box center [382, 117] width 43 height 26
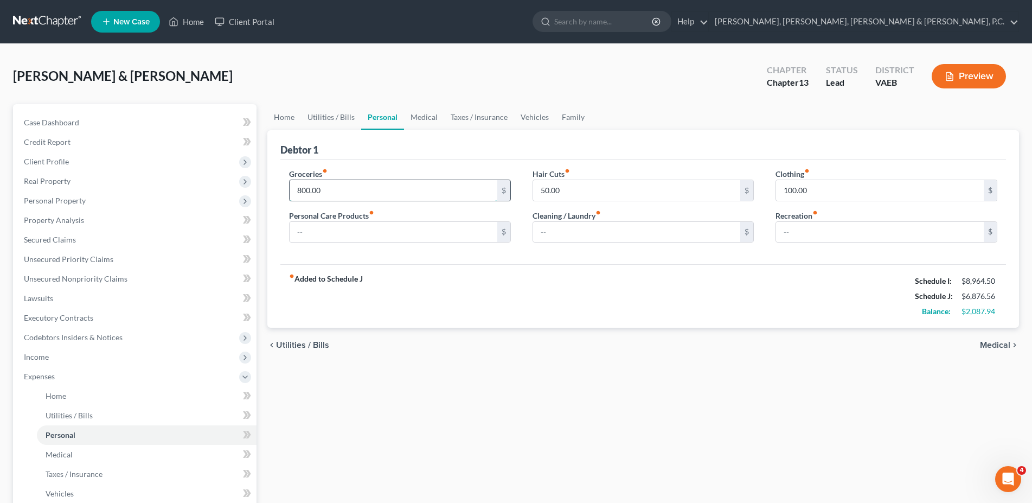
click at [333, 191] on input "800.00" at bounding box center [394, 190] width 208 height 21
type input "1,500.00"
click at [335, 240] on input "text" at bounding box center [394, 232] width 208 height 21
type input "150"
type input "125"
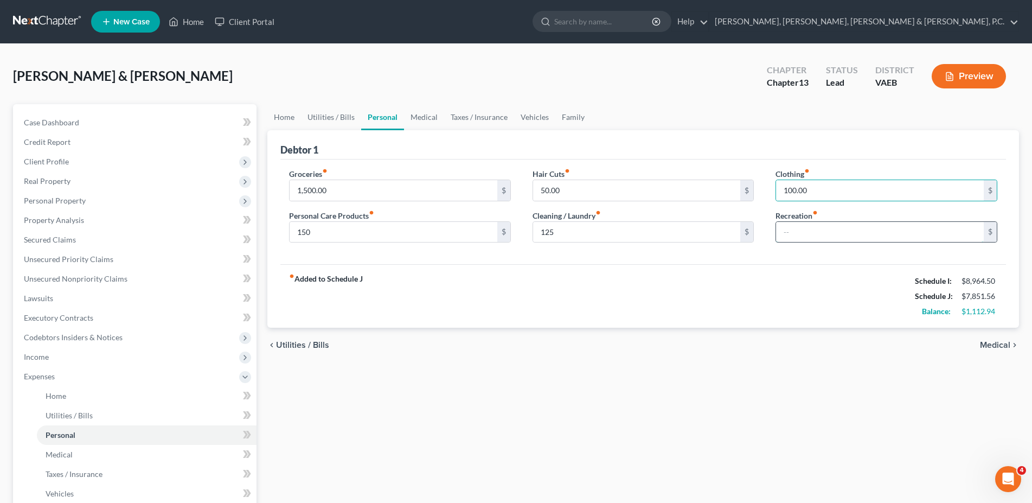
click at [805, 231] on input "text" at bounding box center [880, 232] width 208 height 21
type input "100"
click at [431, 113] on link "Medical" at bounding box center [424, 117] width 40 height 26
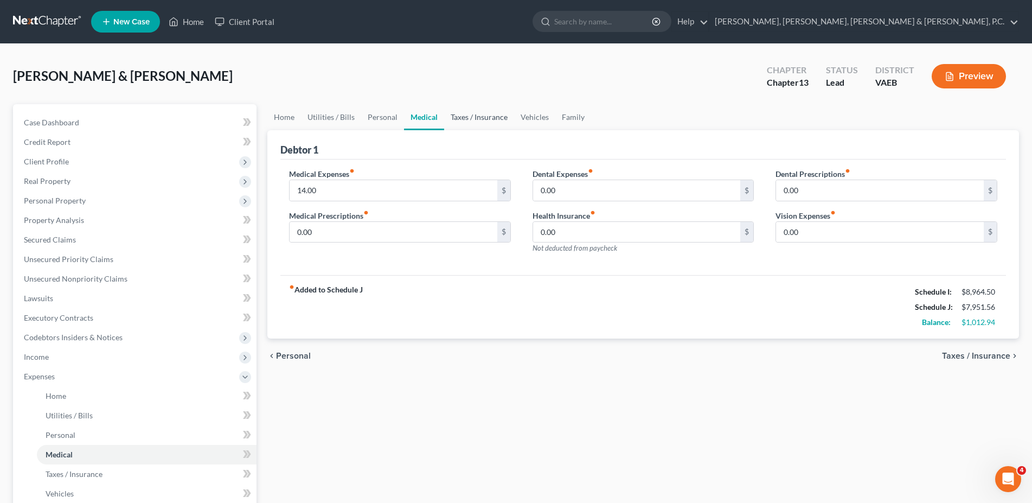
click at [467, 117] on link "Taxes / Insurance" at bounding box center [479, 117] width 70 height 26
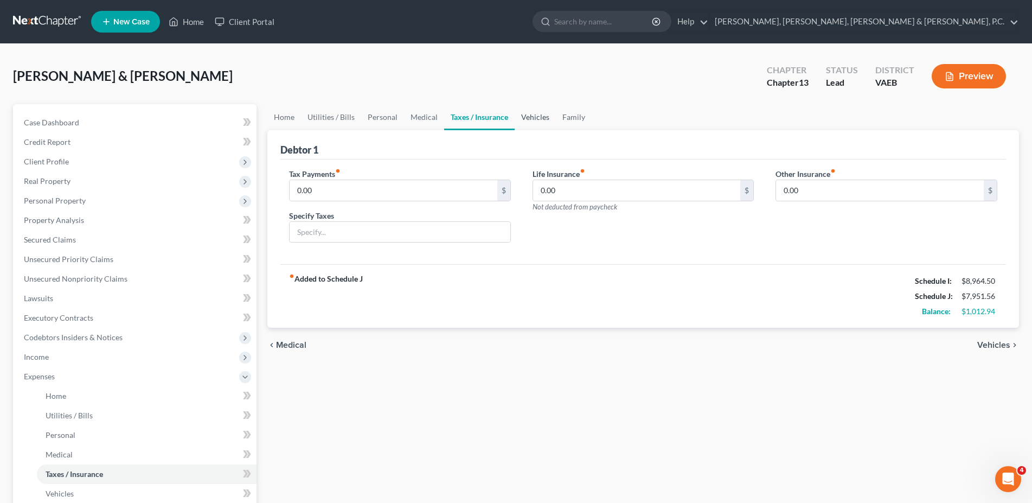
click at [528, 119] on link "Vehicles" at bounding box center [535, 117] width 41 height 26
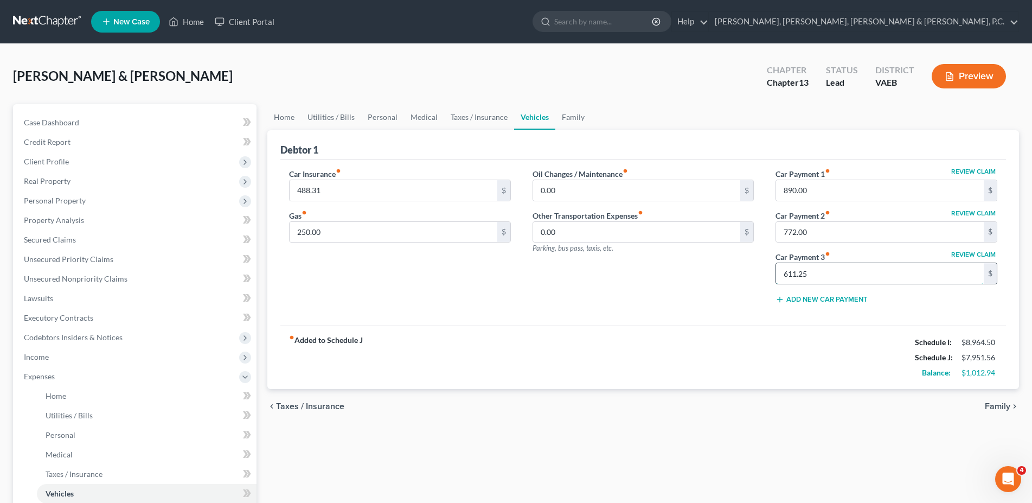
drag, startPoint x: 869, startPoint y: 275, endPoint x: 924, endPoint y: 271, distance: 55.4
click at [924, 271] on input "611.25" at bounding box center [880, 273] width 208 height 21
click at [867, 235] on input "772.00" at bounding box center [880, 232] width 208 height 21
click at [830, 269] on input "text" at bounding box center [880, 273] width 208 height 21
type input "611.25"
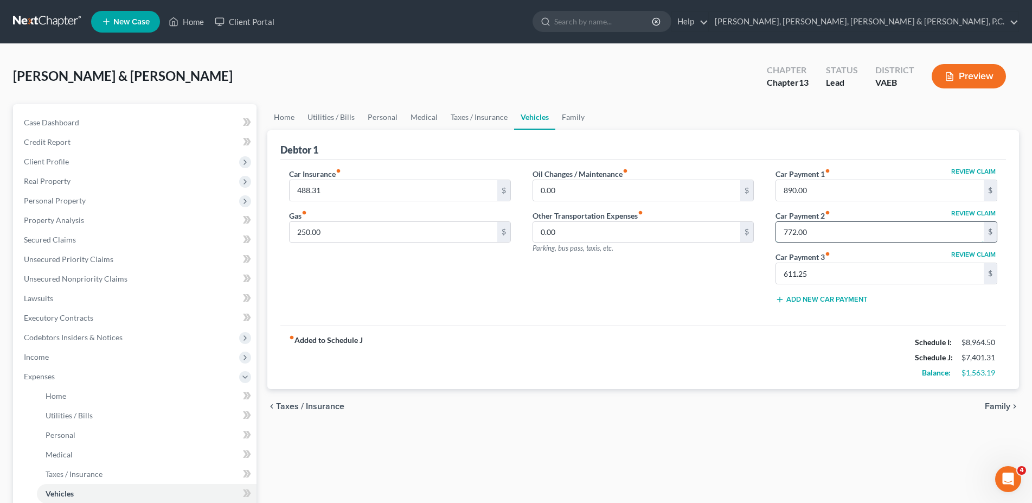
click at [866, 240] on input "772.00" at bounding box center [880, 232] width 208 height 21
click at [340, 237] on input "250.00" at bounding box center [394, 232] width 208 height 21
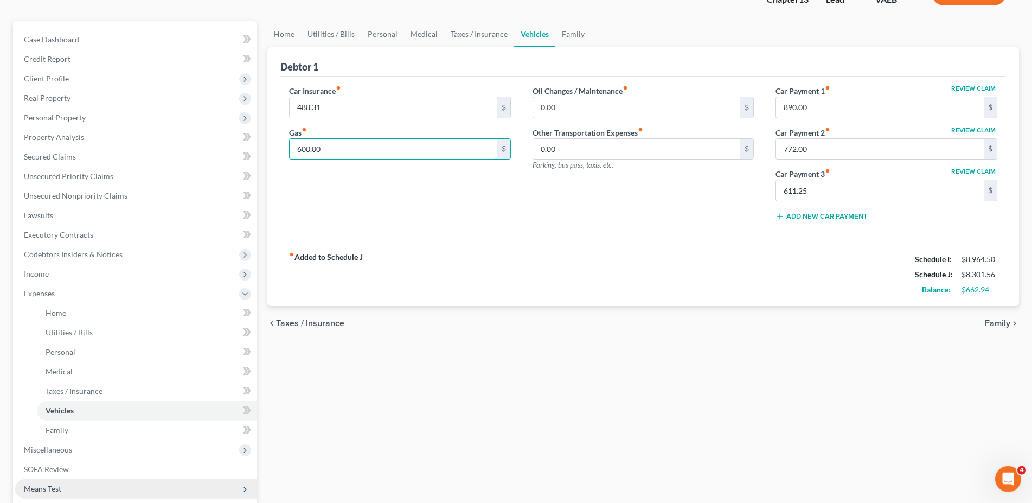
scroll to position [229, 0]
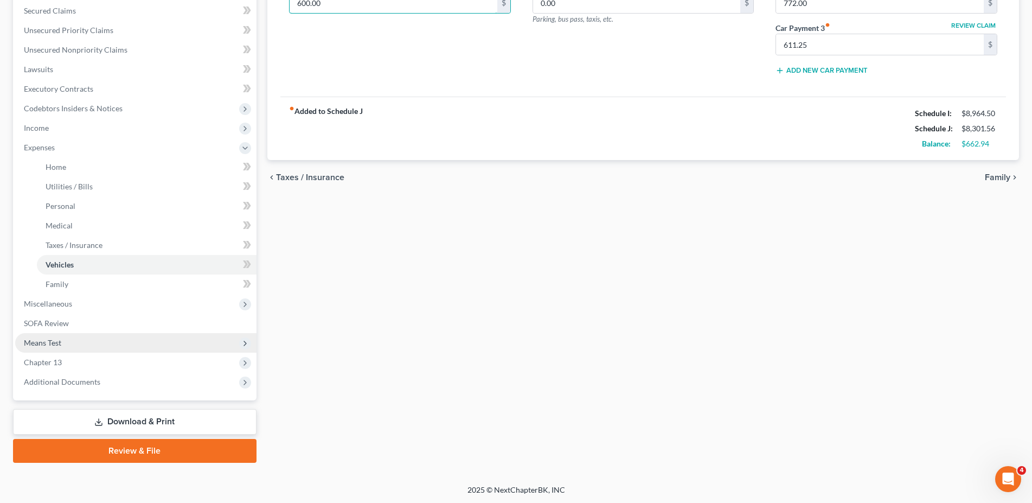
type input "600.00"
click at [54, 338] on span "Means Test" at bounding box center [42, 342] width 37 height 9
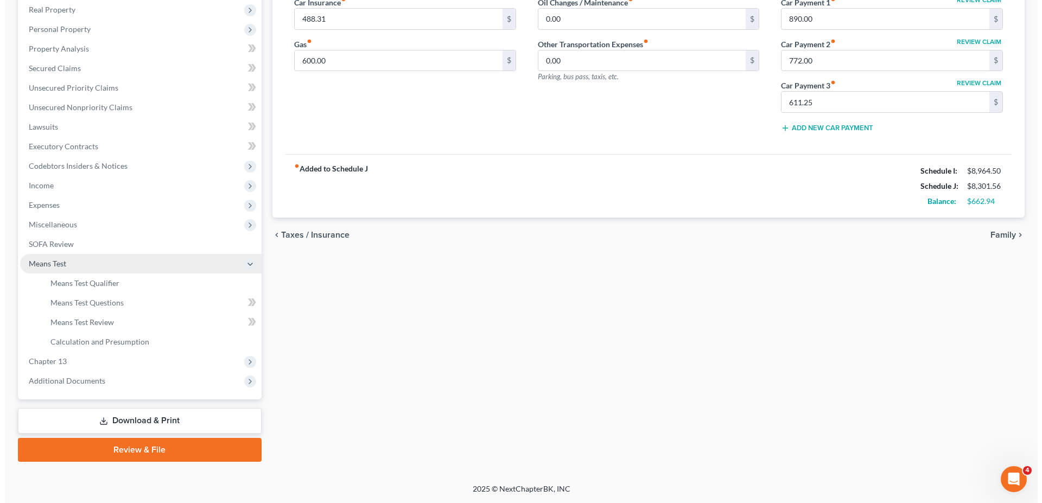
scroll to position [170, 0]
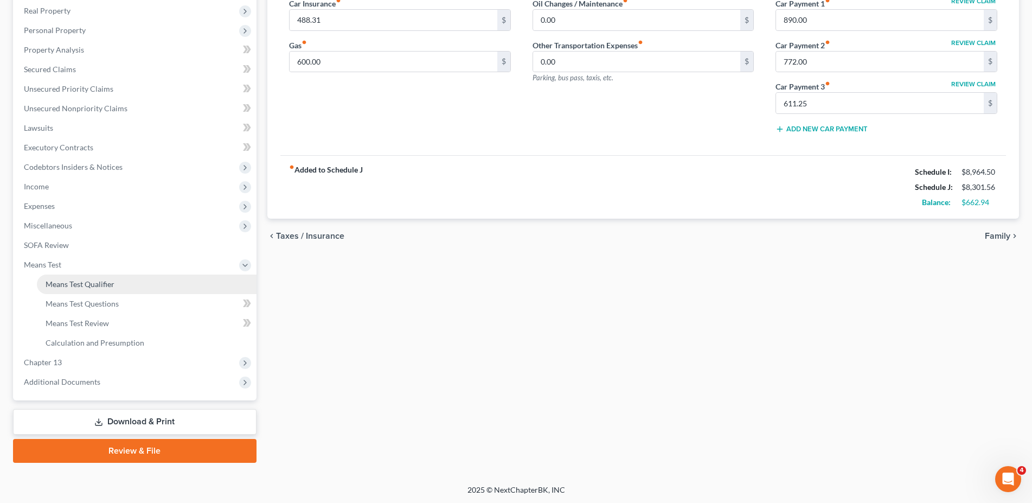
click at [73, 285] on span "Means Test Qualifier" at bounding box center [80, 283] width 69 height 9
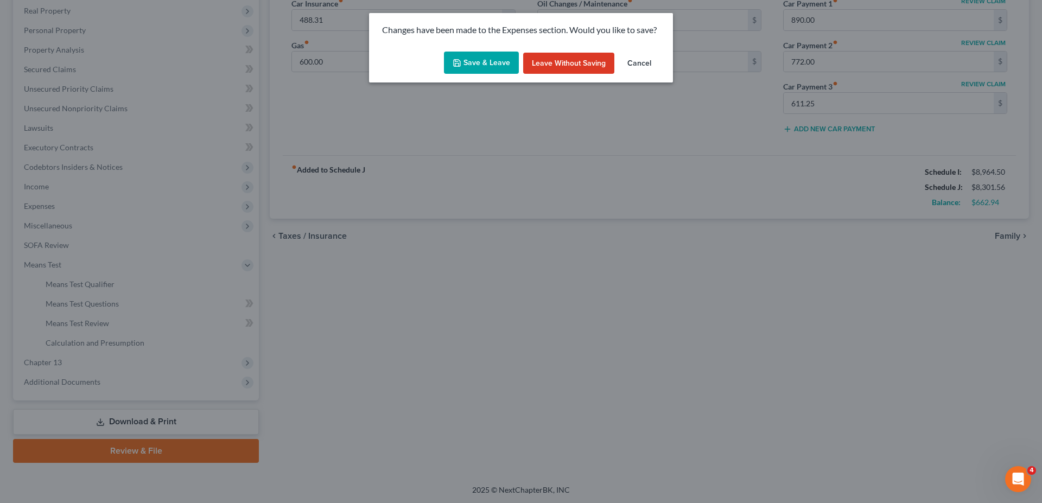
click at [481, 62] on button "Save & Leave" at bounding box center [481, 63] width 75 height 23
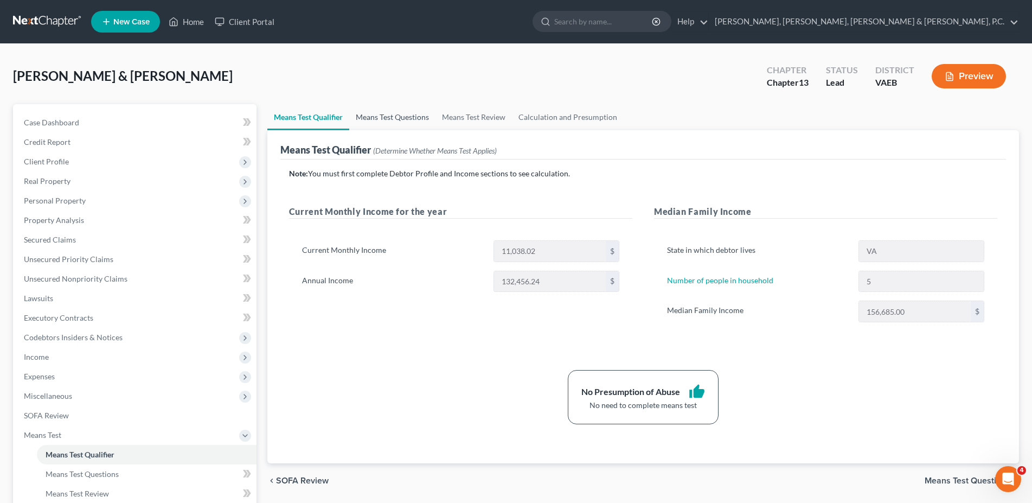
click at [417, 116] on link "Means Test Questions" at bounding box center [392, 117] width 86 height 26
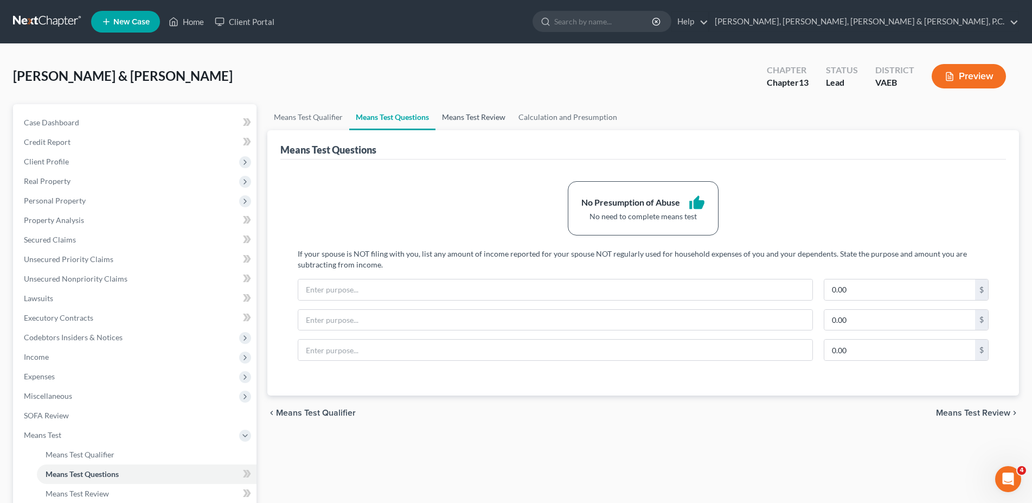
click at [469, 115] on link "Means Test Review" at bounding box center [474, 117] width 76 height 26
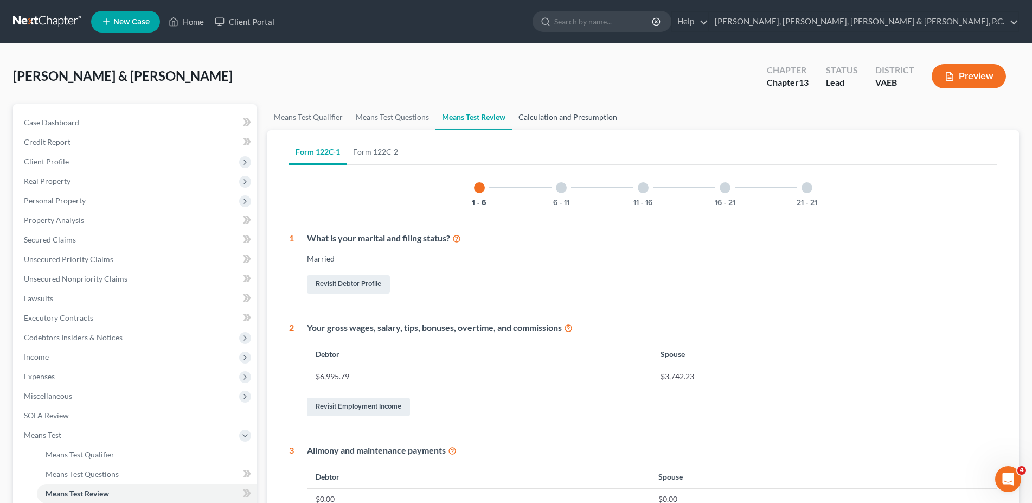
click at [571, 123] on link "Calculation and Presumption" at bounding box center [568, 117] width 112 height 26
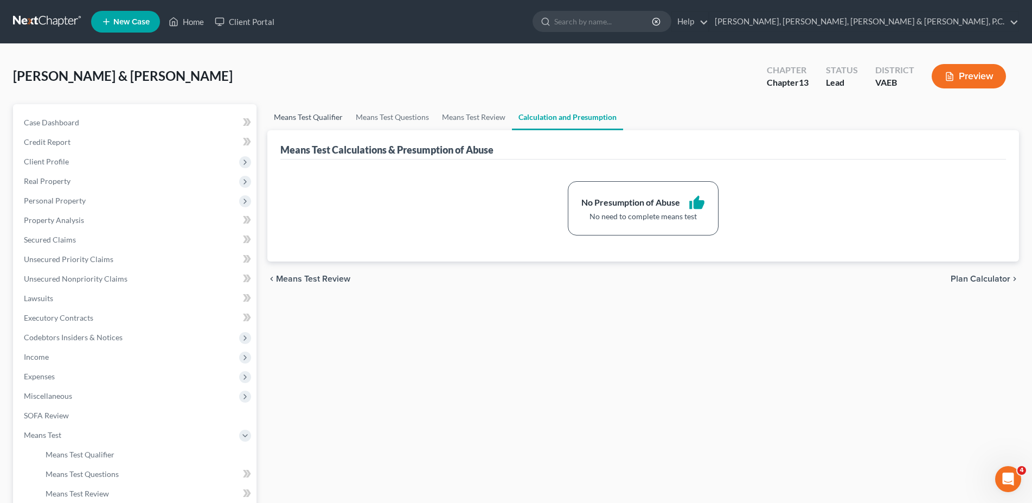
click at [318, 110] on link "Means Test Qualifier" at bounding box center [308, 117] width 82 height 26
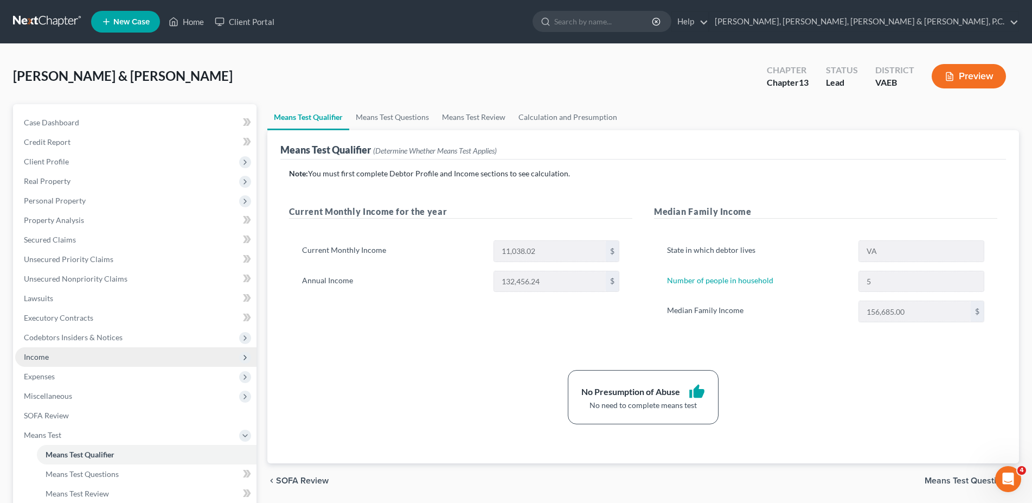
click at [50, 356] on span "Income" at bounding box center [135, 357] width 241 height 20
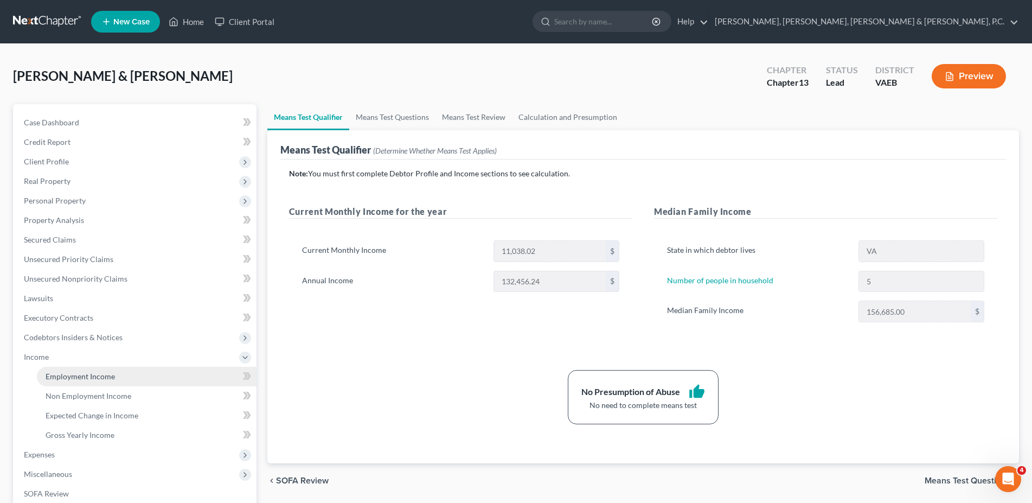
click at [50, 369] on link "Employment Income" at bounding box center [147, 377] width 220 height 20
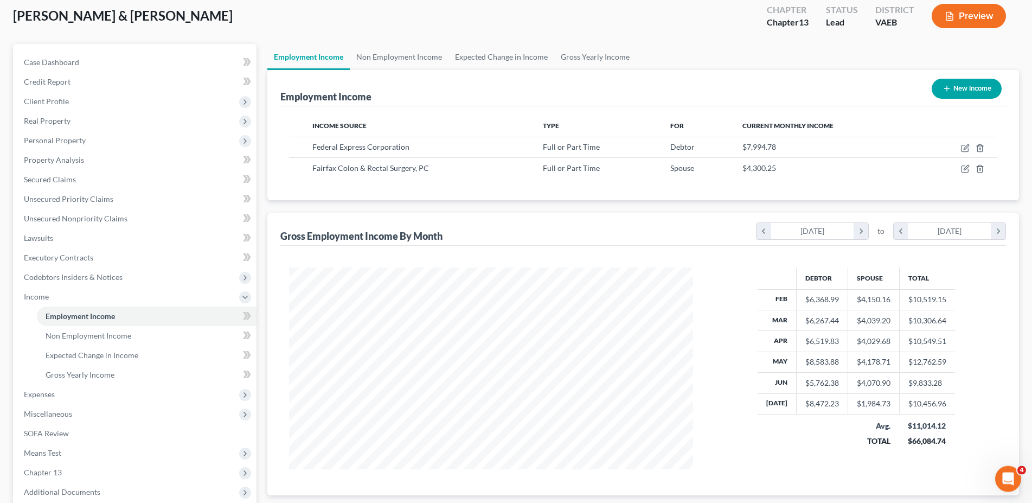
scroll to position [55, 0]
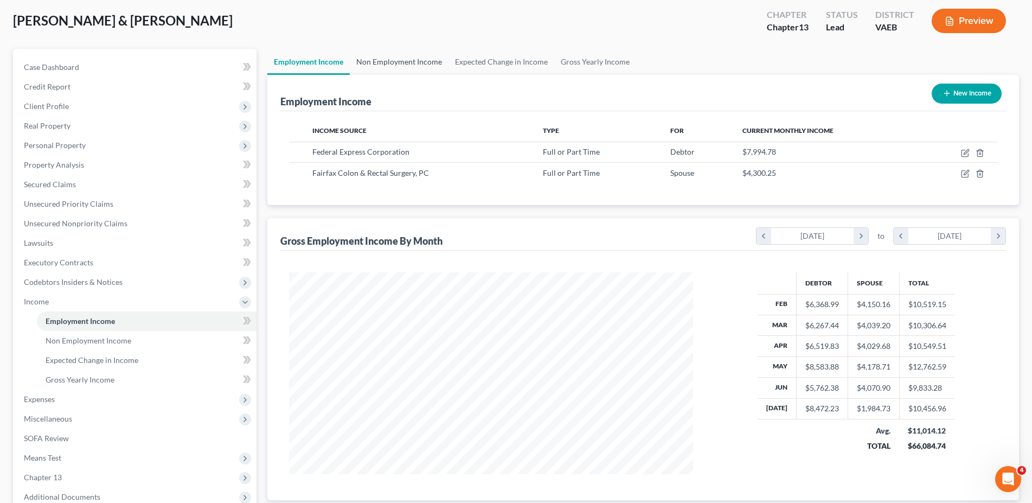
click at [407, 62] on link "Non Employment Income" at bounding box center [399, 62] width 99 height 26
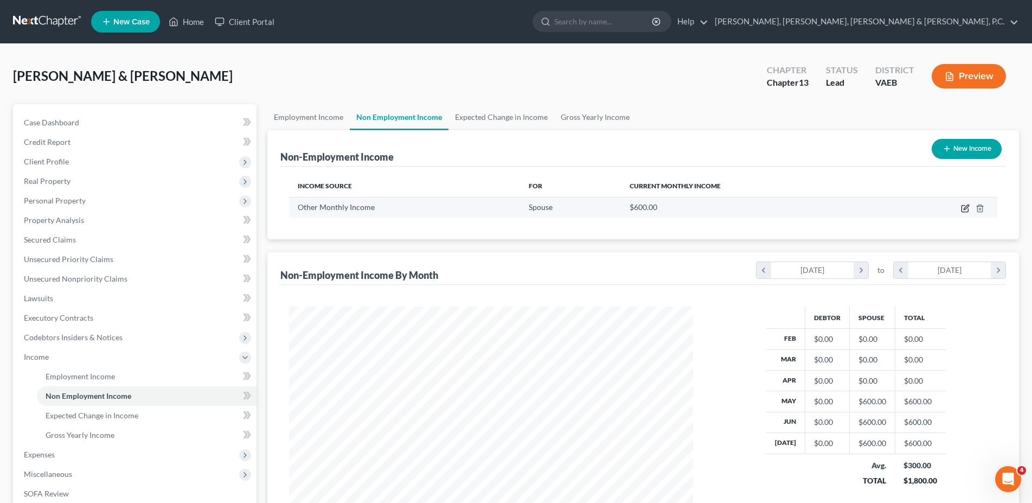
click at [968, 210] on icon "button" at bounding box center [965, 209] width 7 height 7
select select "13"
select select "0"
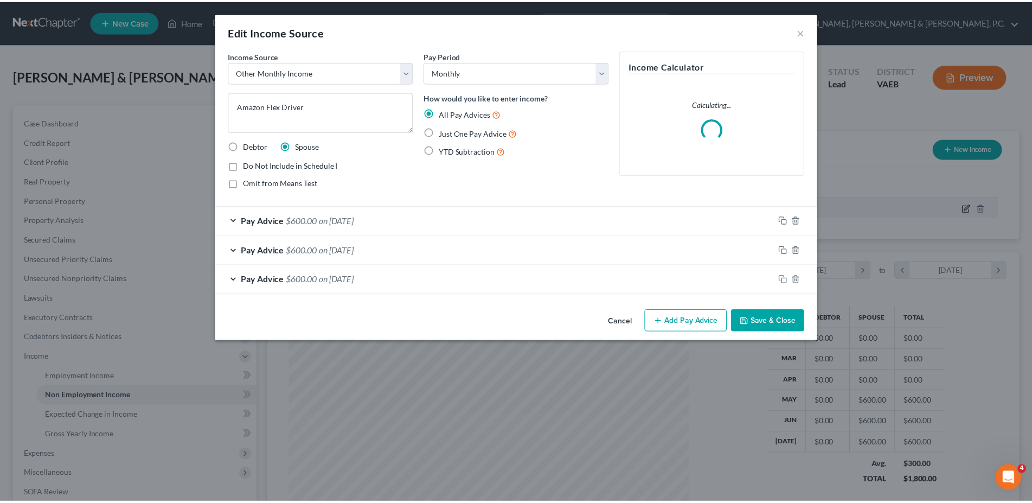
scroll to position [204, 430]
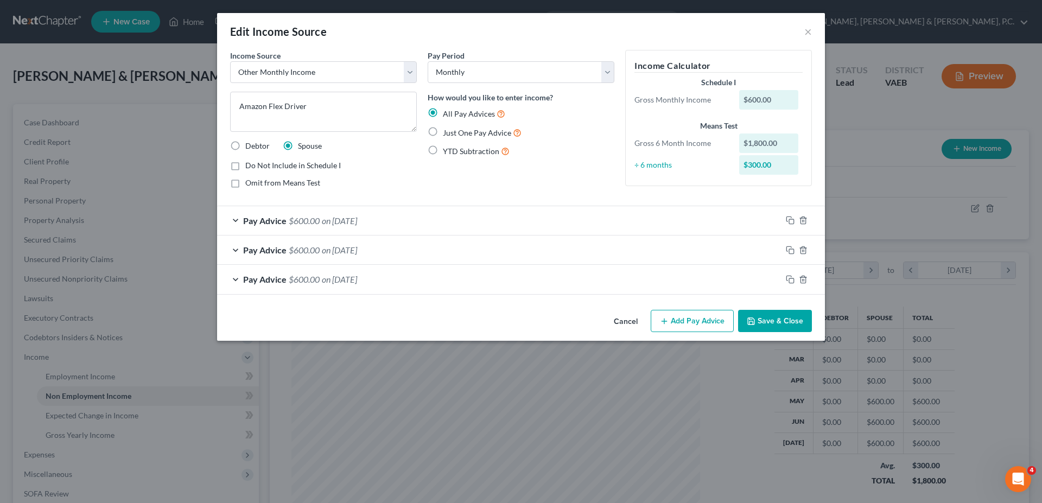
click at [229, 224] on div "Pay Advice $600.00 on [DATE]" at bounding box center [499, 220] width 564 height 29
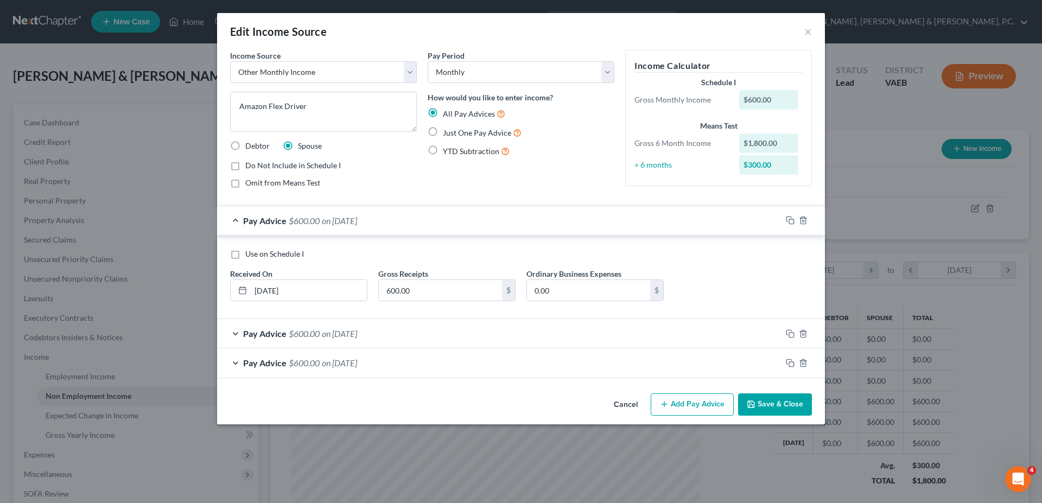
click at [803, 35] on div "Edit Income Source ×" at bounding box center [521, 31] width 608 height 37
click at [808, 35] on button "×" at bounding box center [808, 31] width 8 height 13
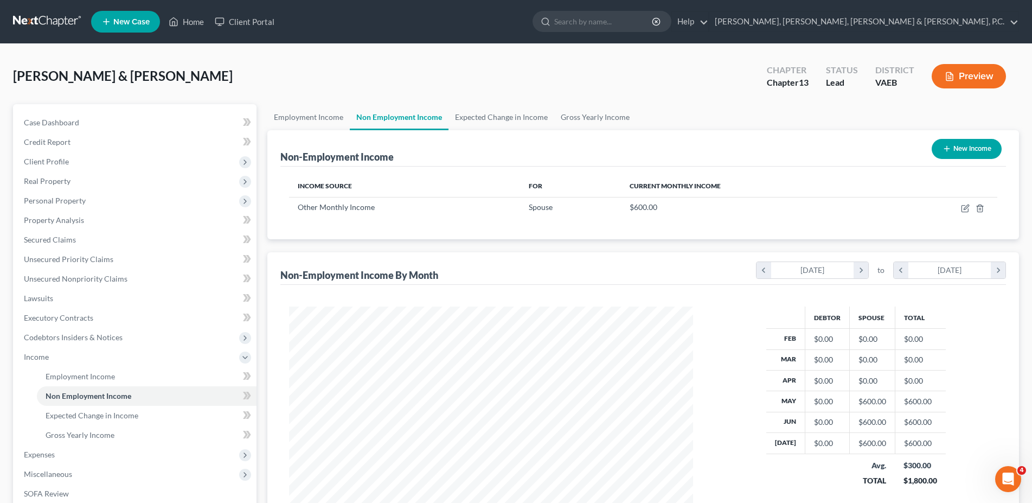
scroll to position [542316, 542092]
click at [296, 118] on link "Employment Income" at bounding box center [308, 117] width 82 height 26
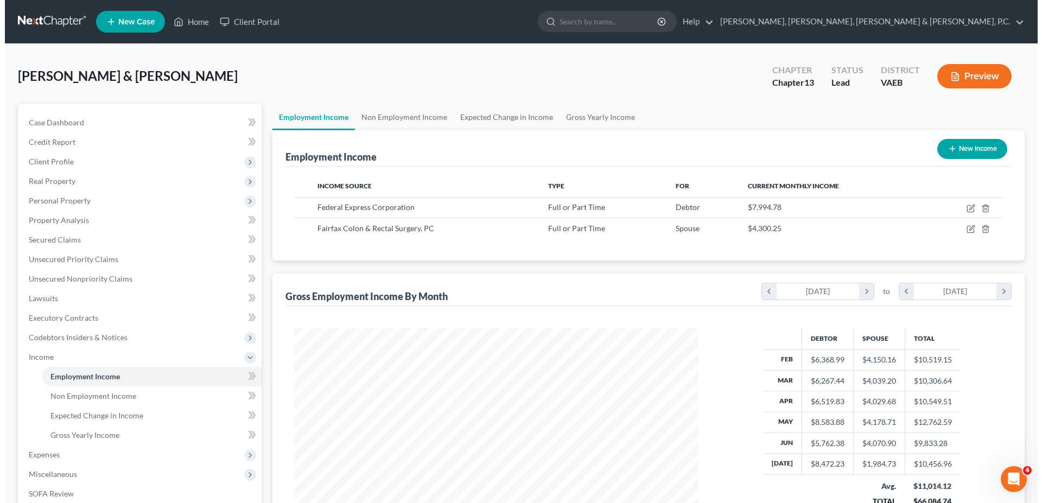
scroll to position [202, 426]
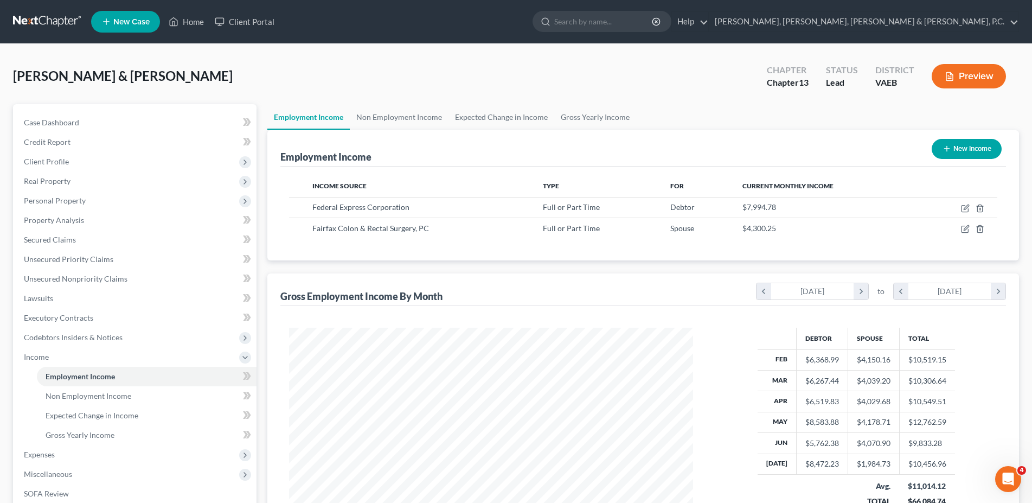
click at [964, 73] on button "Preview" at bounding box center [969, 76] width 74 height 24
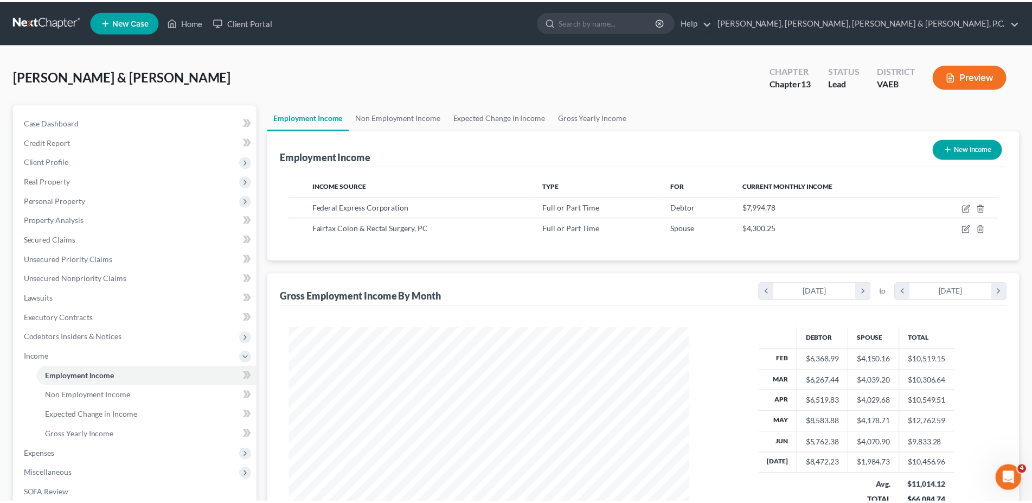
scroll to position [204, 430]
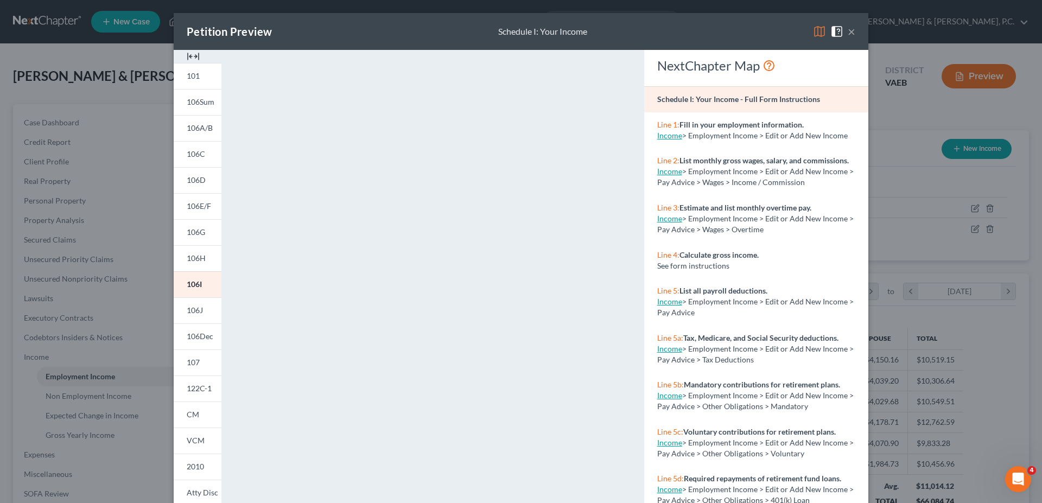
click at [921, 171] on div "Petition Preview Schedule I: Your Income × 101 106Sum 106A/B 106C 106D 106E/F 1…" at bounding box center [521, 251] width 1042 height 503
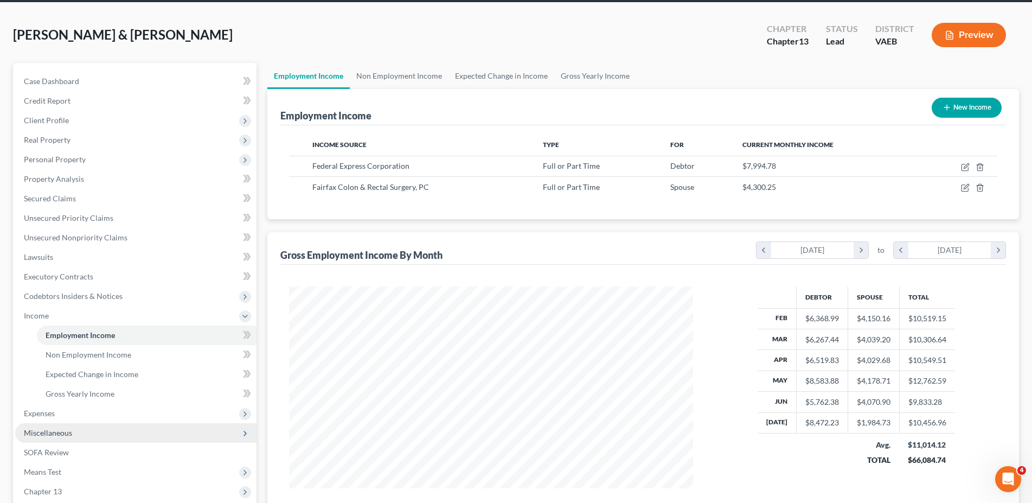
scroll to position [0, 0]
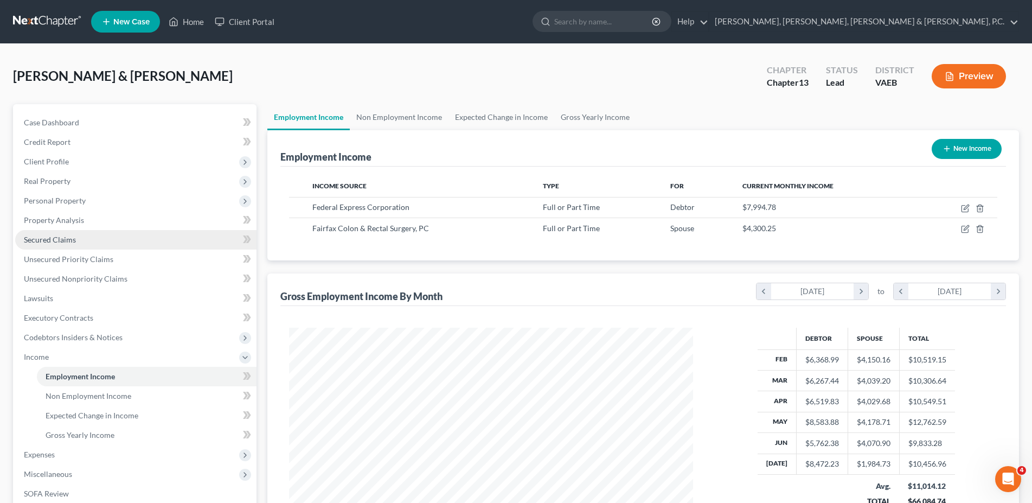
click at [67, 237] on span "Secured Claims" at bounding box center [50, 239] width 52 height 9
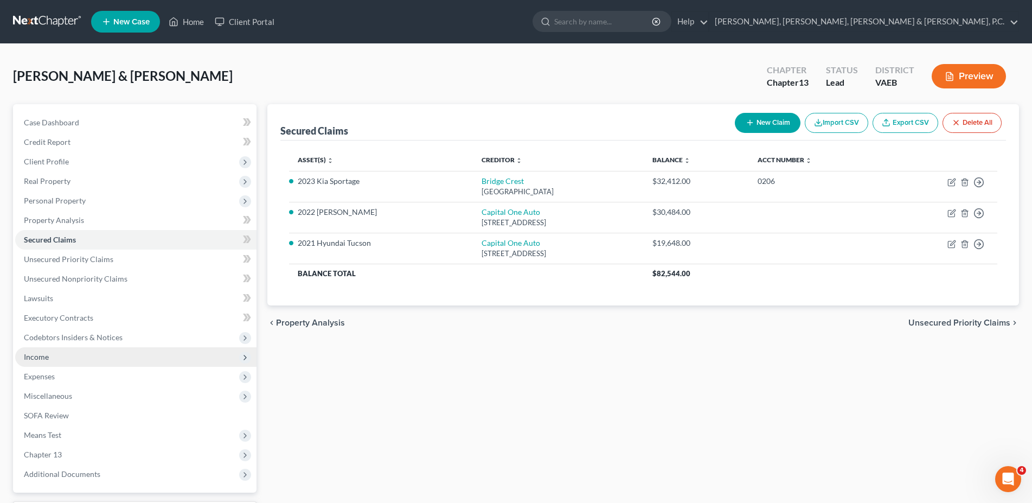
click at [52, 353] on span "Income" at bounding box center [135, 357] width 241 height 20
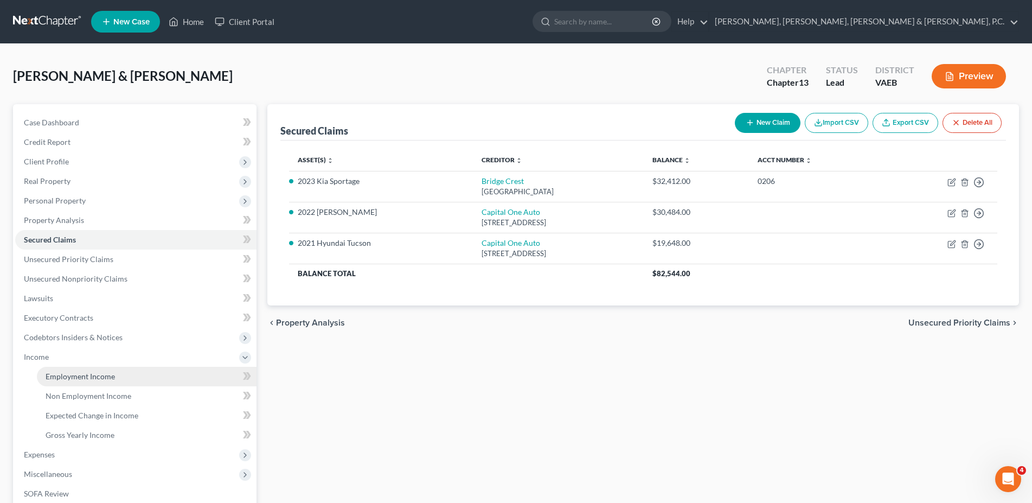
click at [59, 375] on span "Employment Income" at bounding box center [80, 376] width 69 height 9
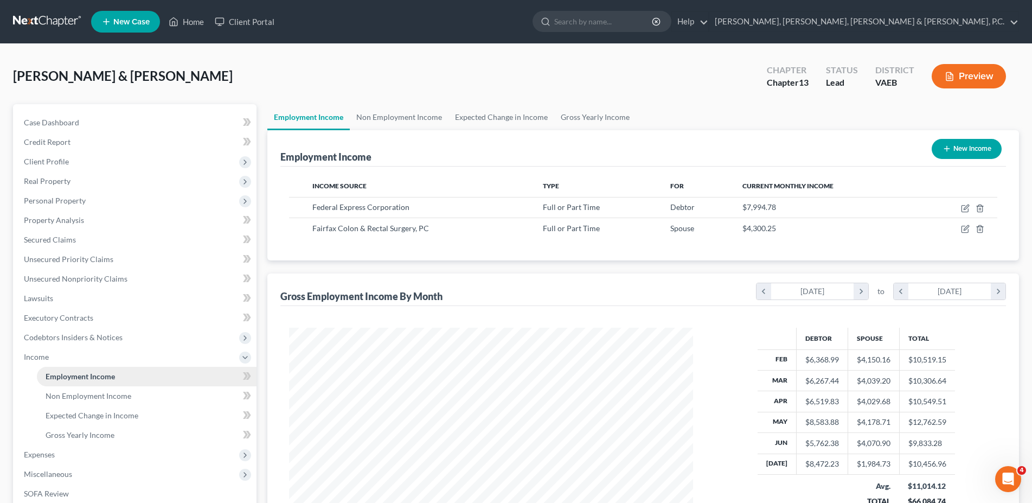
scroll to position [202, 426]
